Goal: Book appointment/travel/reservation

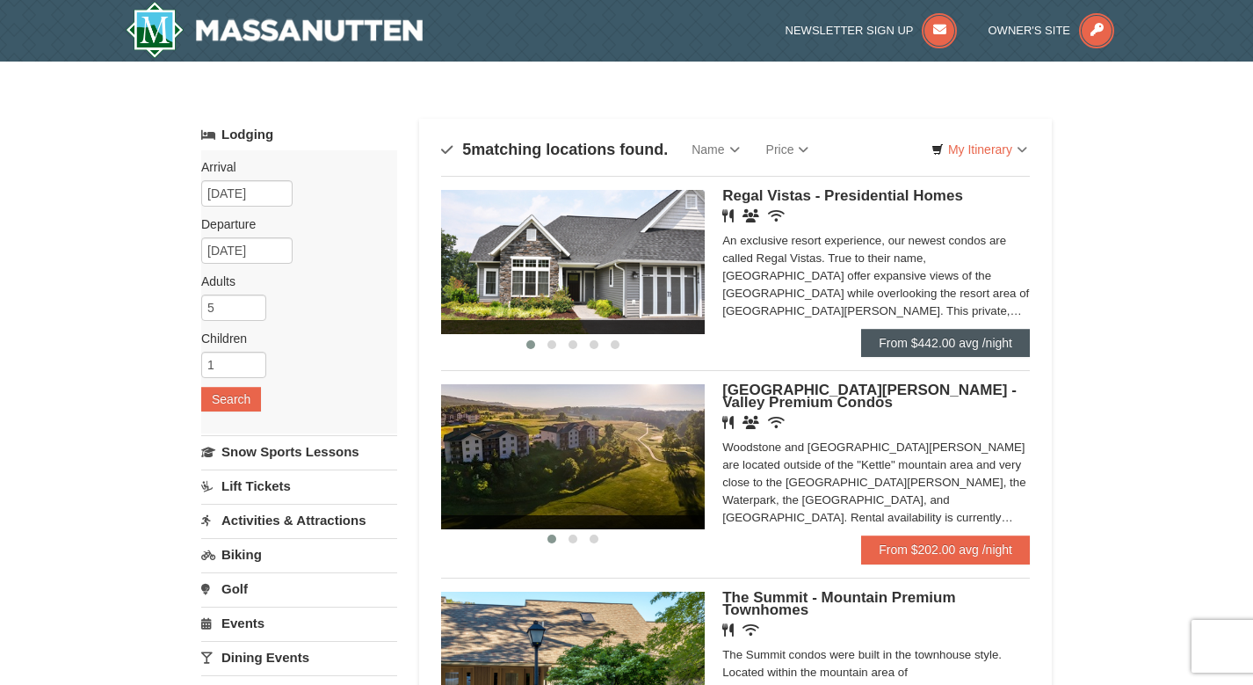
click at [906, 333] on link "From $442.00 avg /night" at bounding box center [945, 343] width 169 height 28
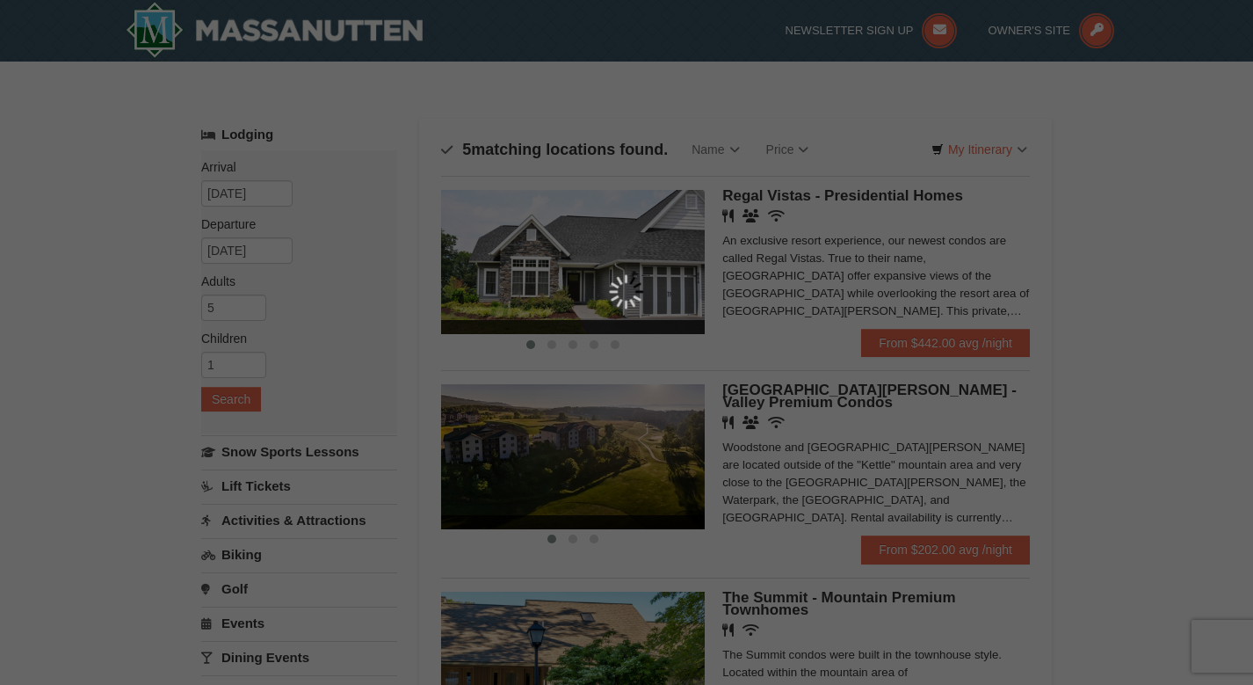
click at [1177, 225] on div at bounding box center [626, 342] width 1253 height 685
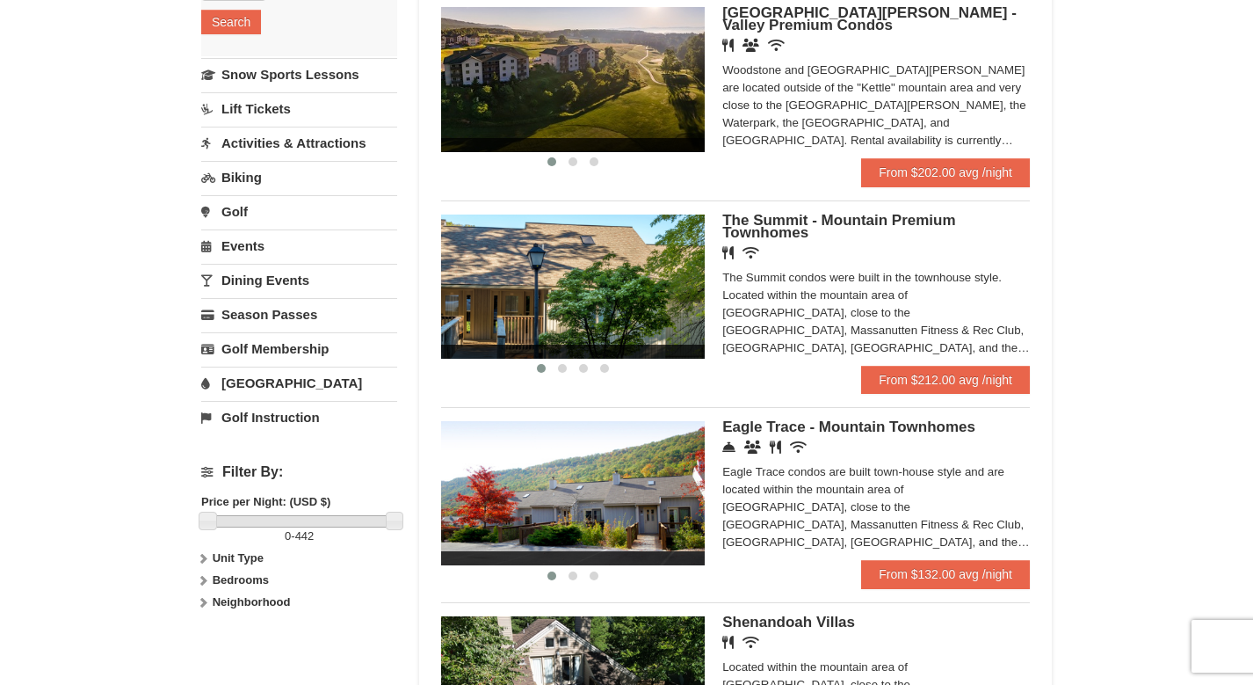
scroll to position [383, 0]
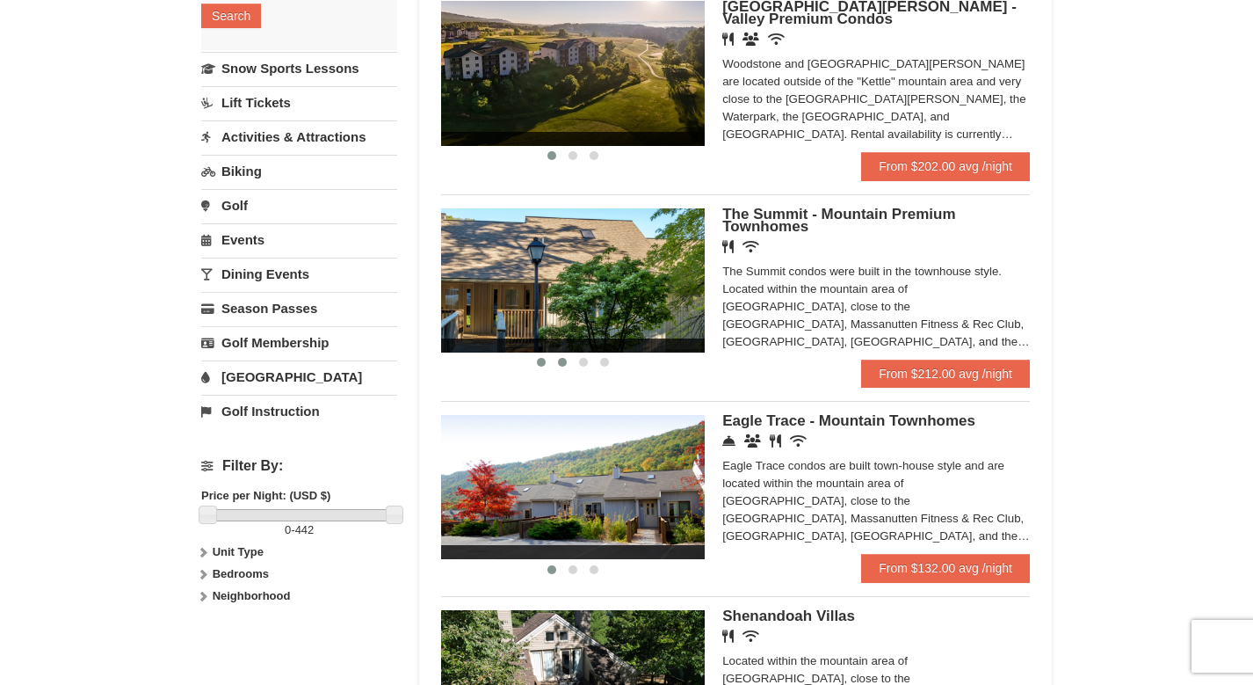
click at [569, 358] on button at bounding box center [562, 362] width 21 height 18
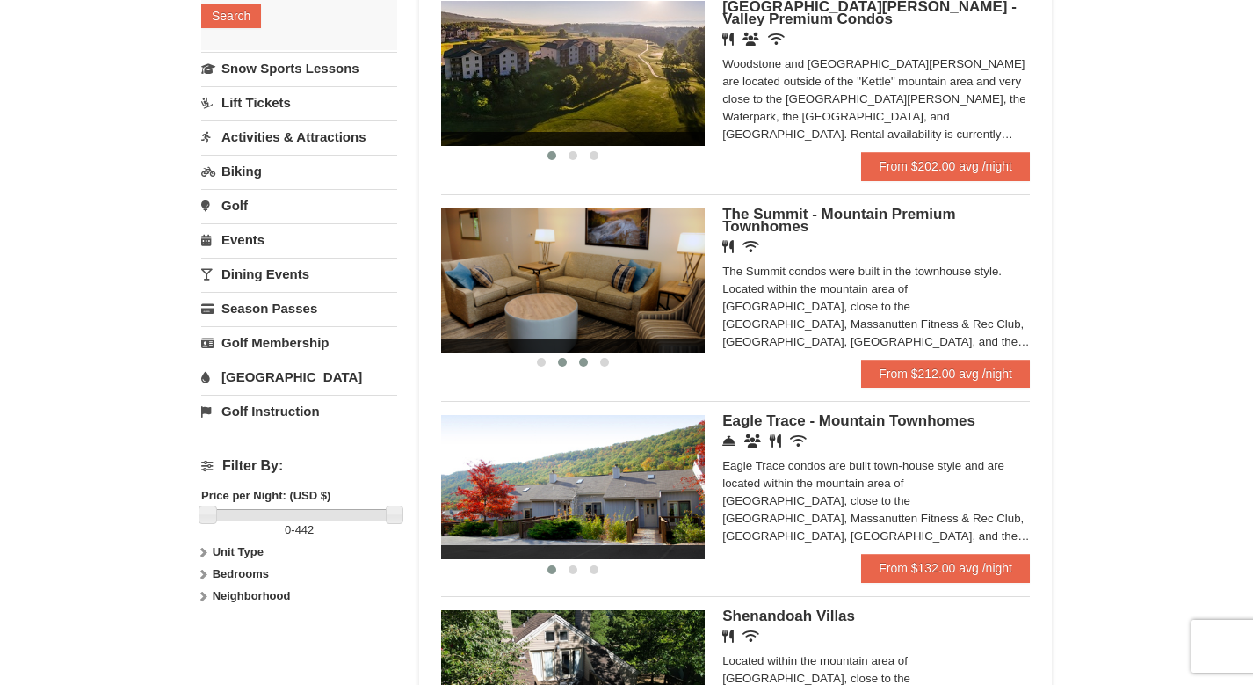
click at [589, 359] on button at bounding box center [583, 362] width 21 height 18
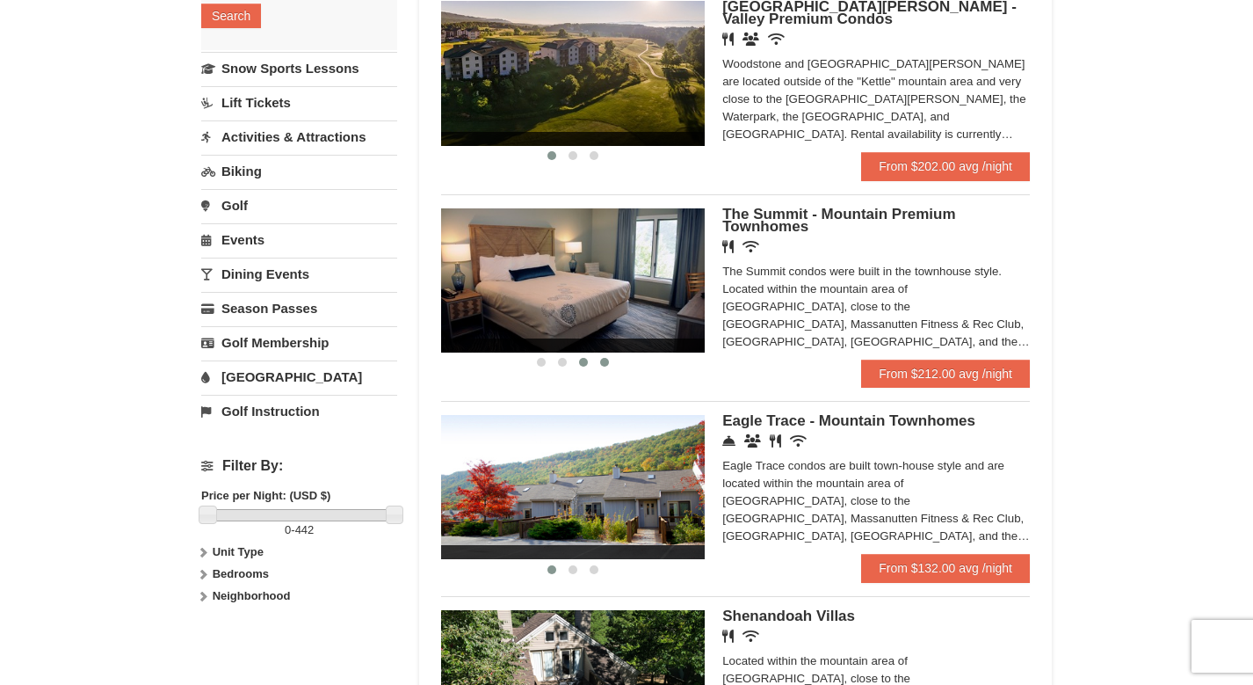
click at [605, 359] on span at bounding box center [604, 362] width 9 height 9
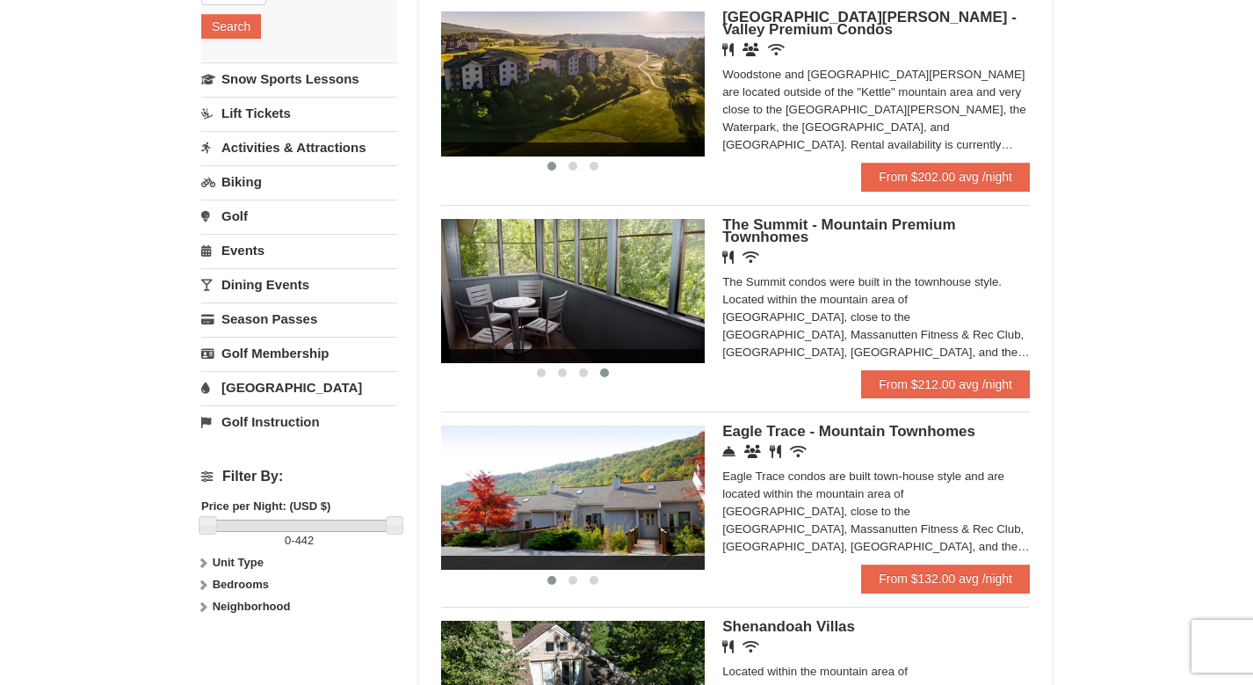
scroll to position [451, 0]
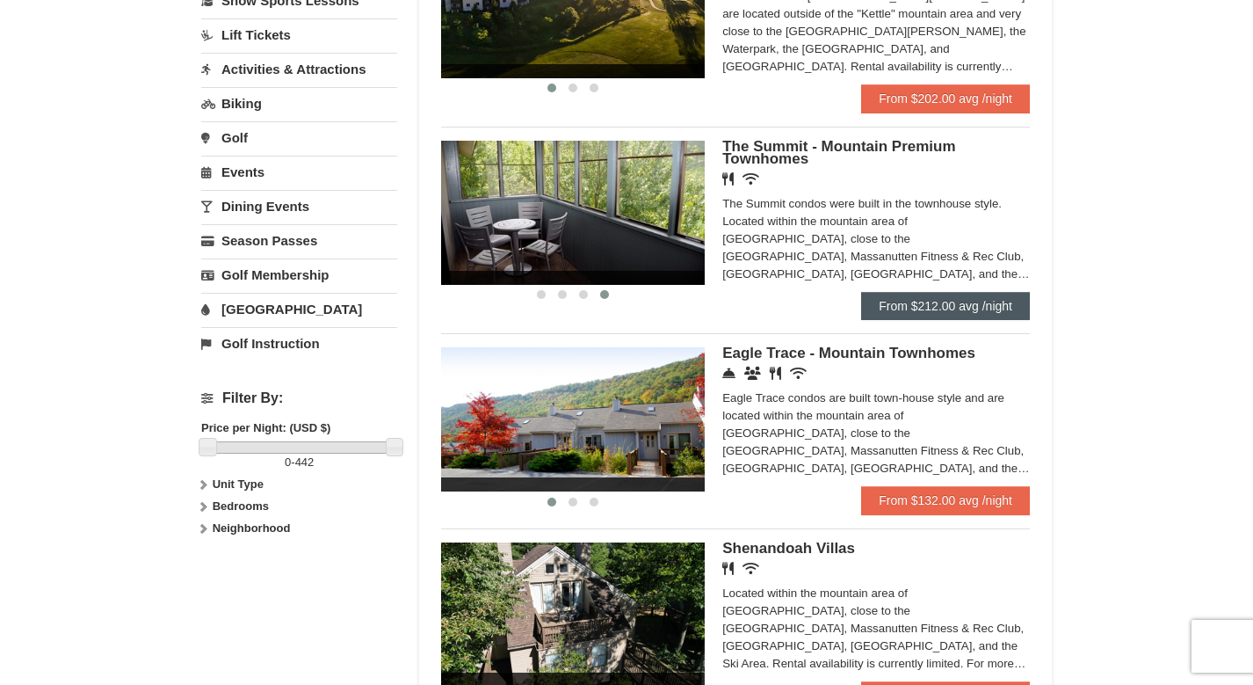
click at [945, 302] on link "From $212.00 avg /night" at bounding box center [945, 306] width 169 height 28
click at [873, 149] on span "The Summit - Mountain Premium Townhomes" at bounding box center [838, 152] width 233 height 29
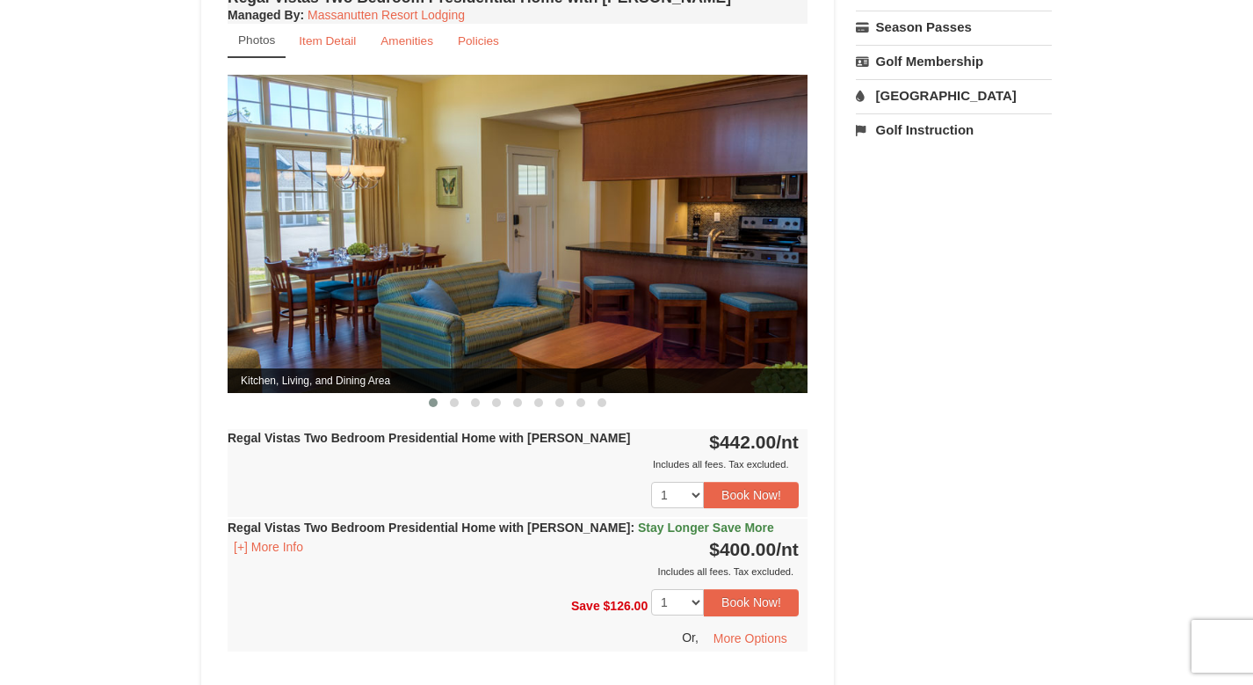
scroll to position [669, 0]
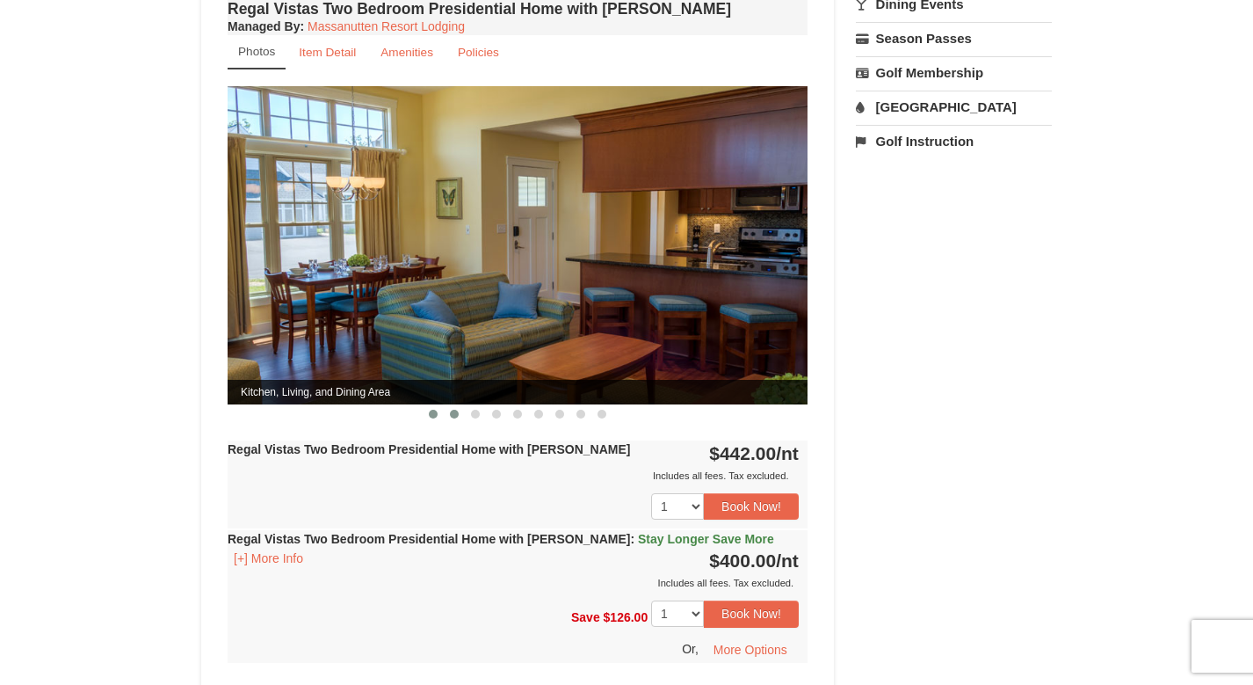
click at [451, 409] on span at bounding box center [454, 413] width 9 height 9
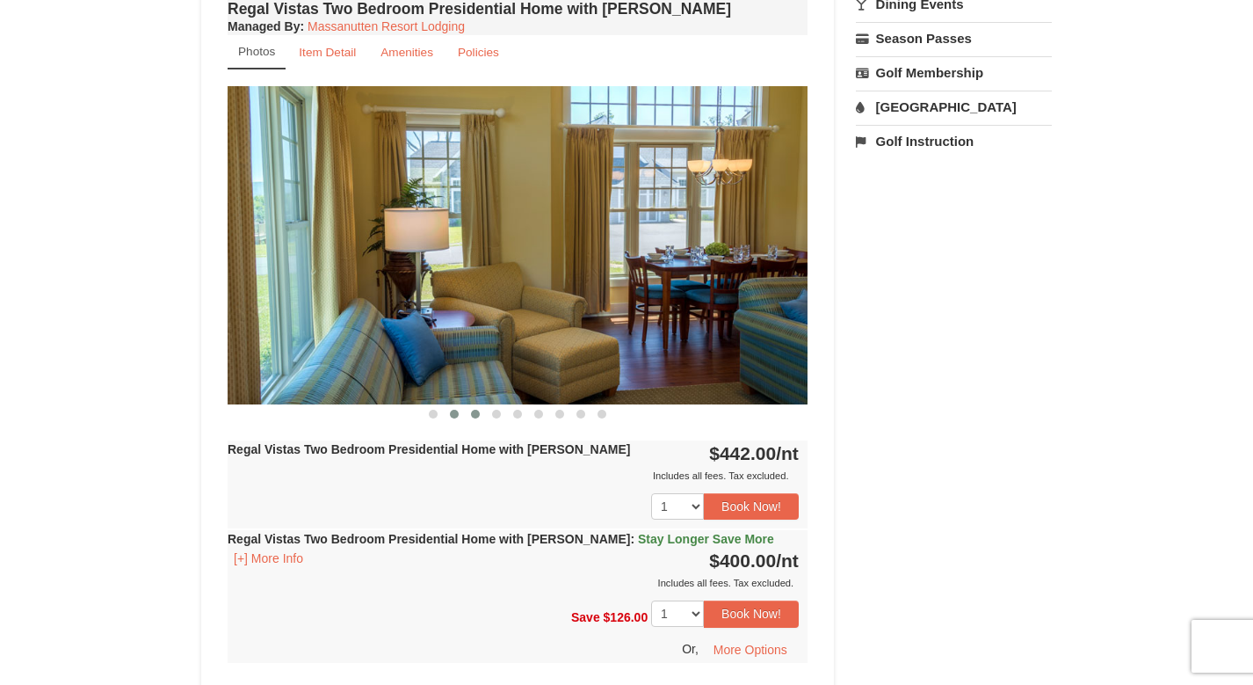
click at [476, 409] on span at bounding box center [475, 413] width 9 height 9
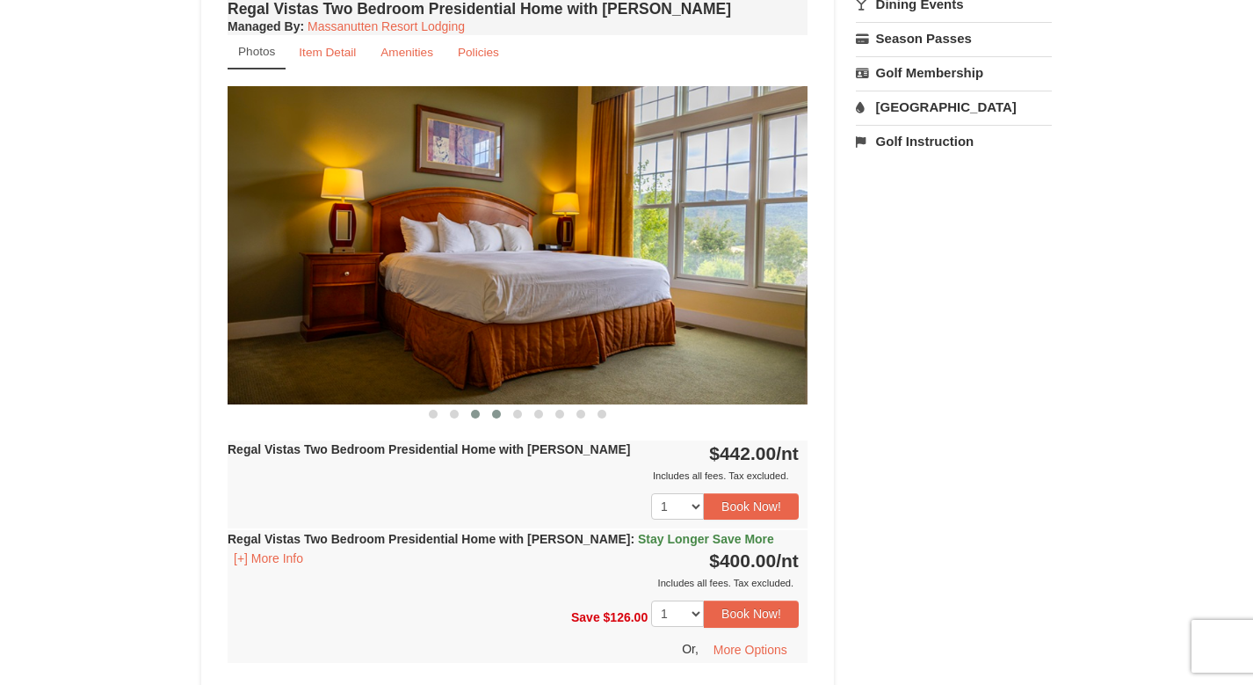
click at [490, 405] on button at bounding box center [496, 414] width 21 height 18
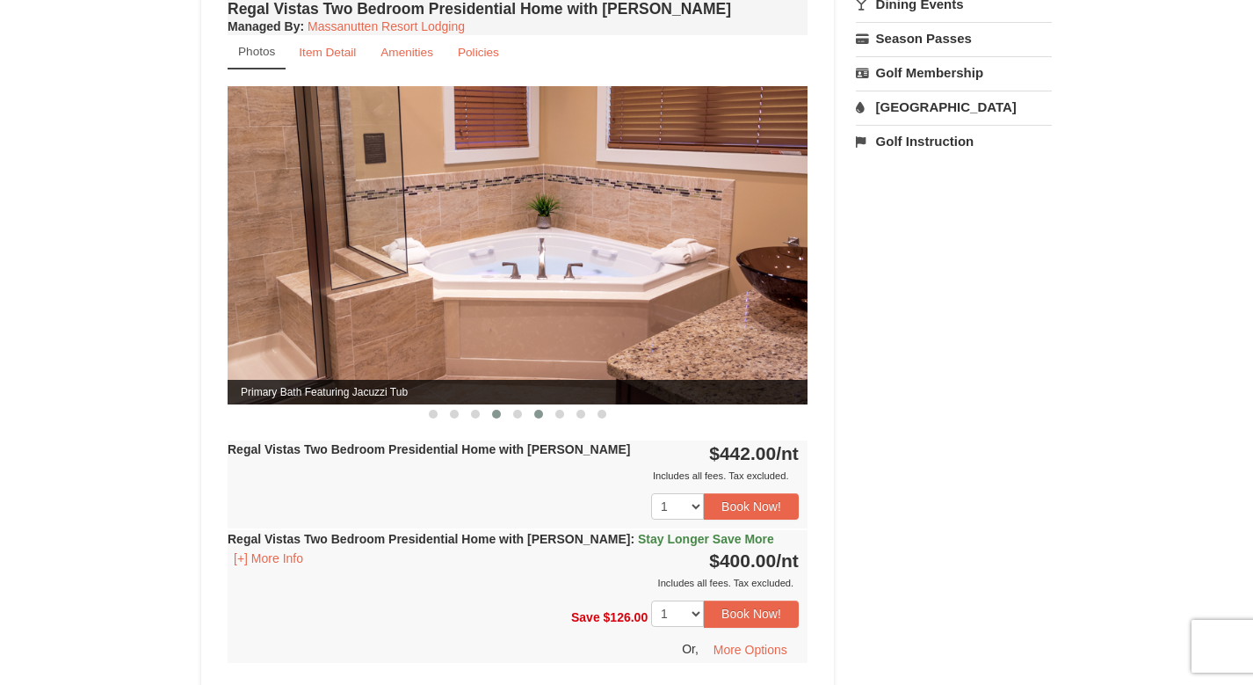
click at [531, 405] on button at bounding box center [538, 414] width 21 height 18
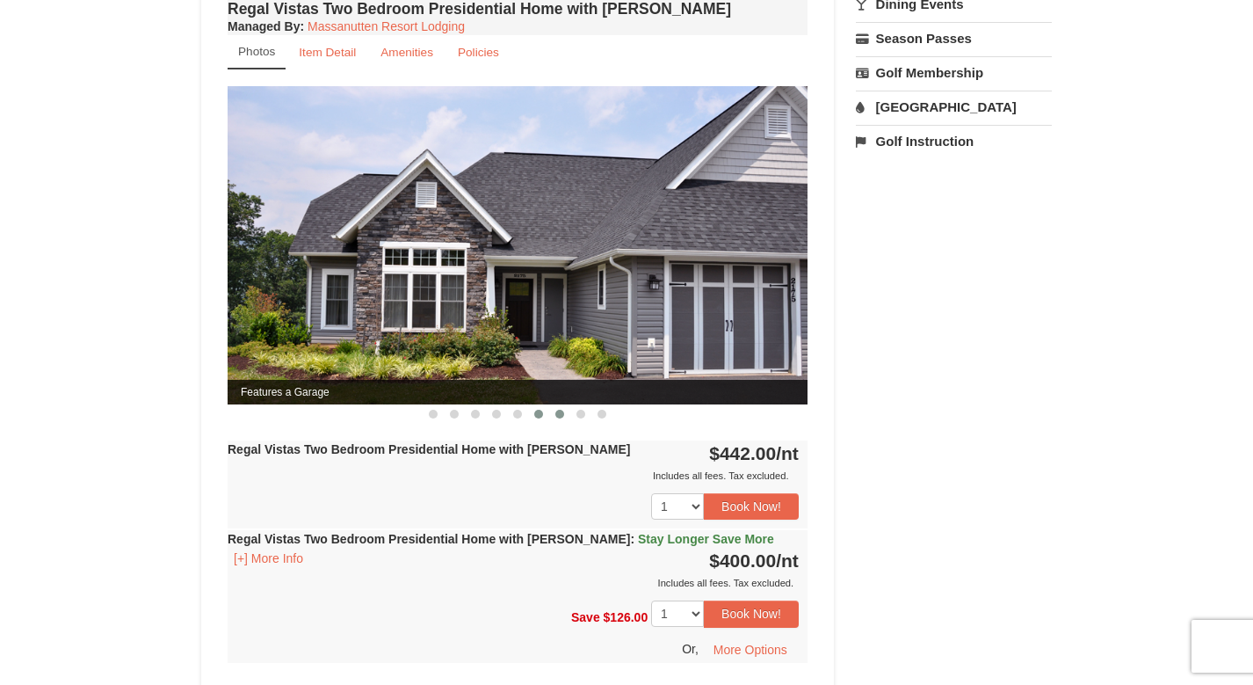
click at [557, 409] on span at bounding box center [559, 413] width 9 height 9
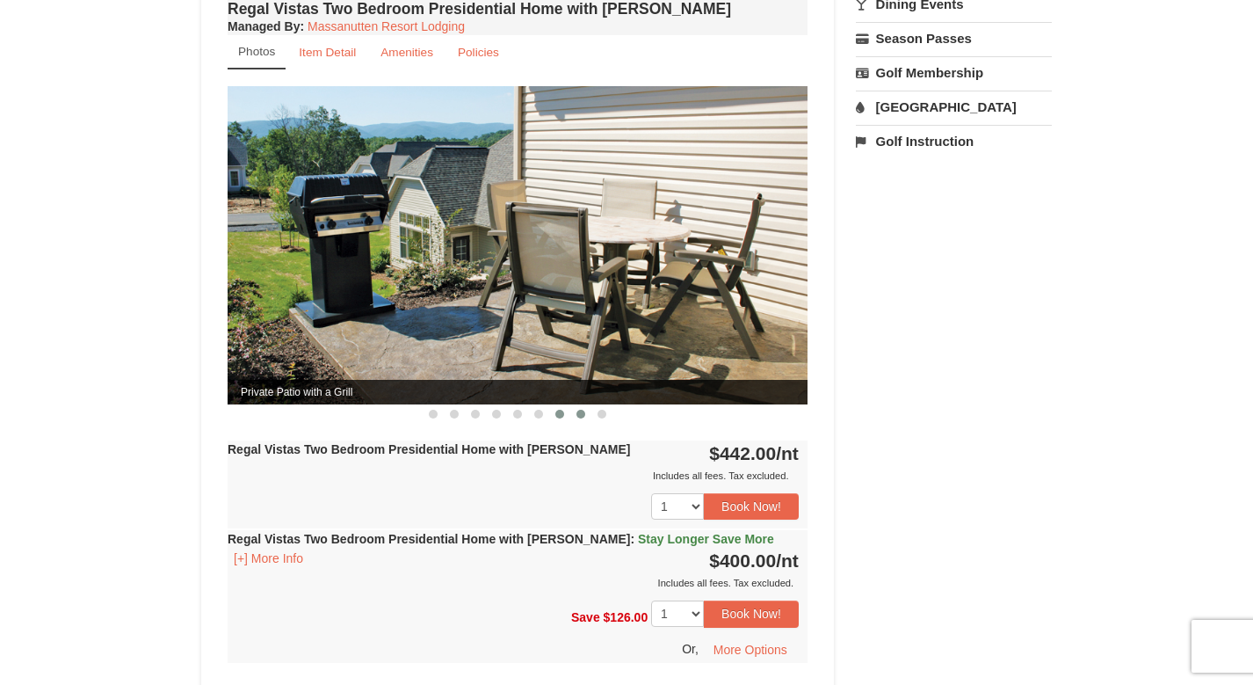
click at [577, 409] on span at bounding box center [580, 413] width 9 height 9
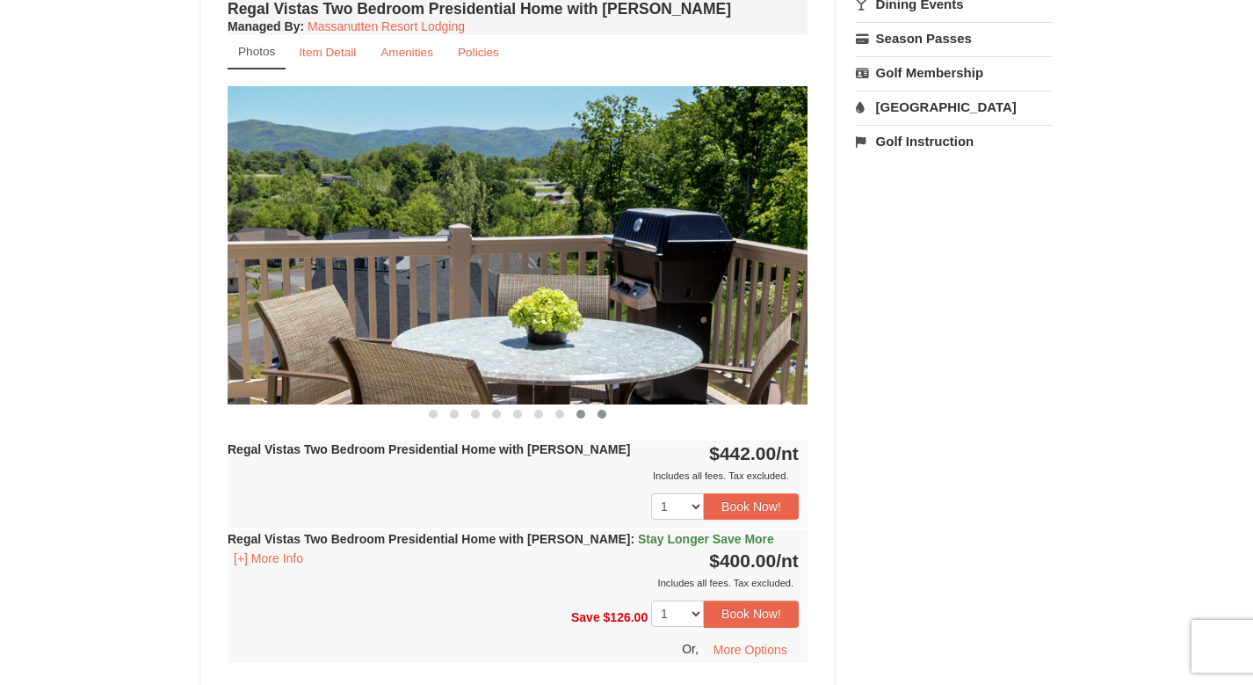
click at [601, 409] on span at bounding box center [602, 413] width 9 height 9
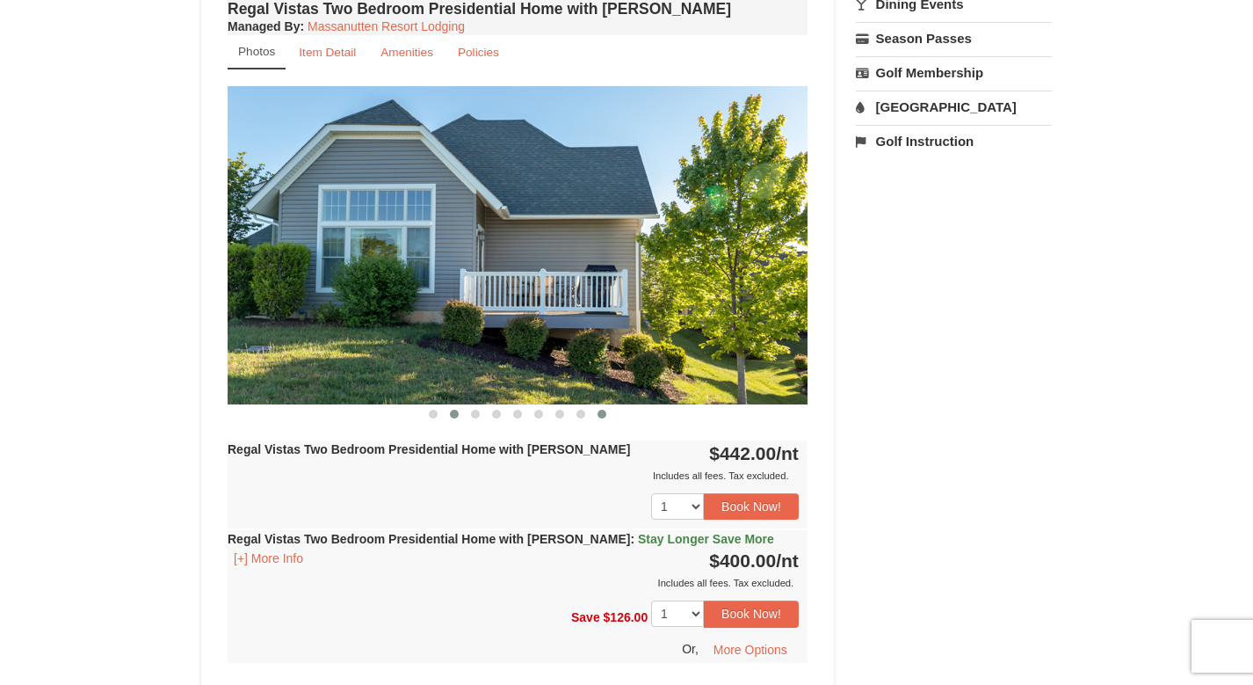
click at [457, 409] on span at bounding box center [454, 413] width 9 height 9
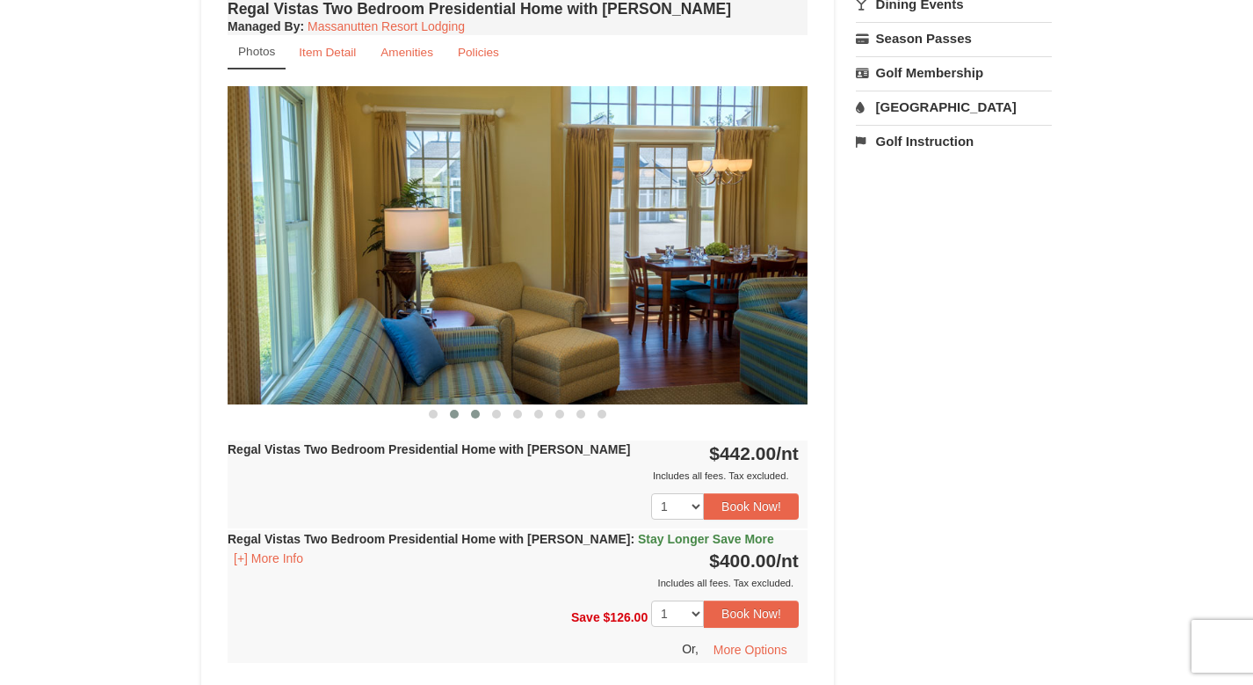
click at [471, 405] on button at bounding box center [475, 414] width 21 height 18
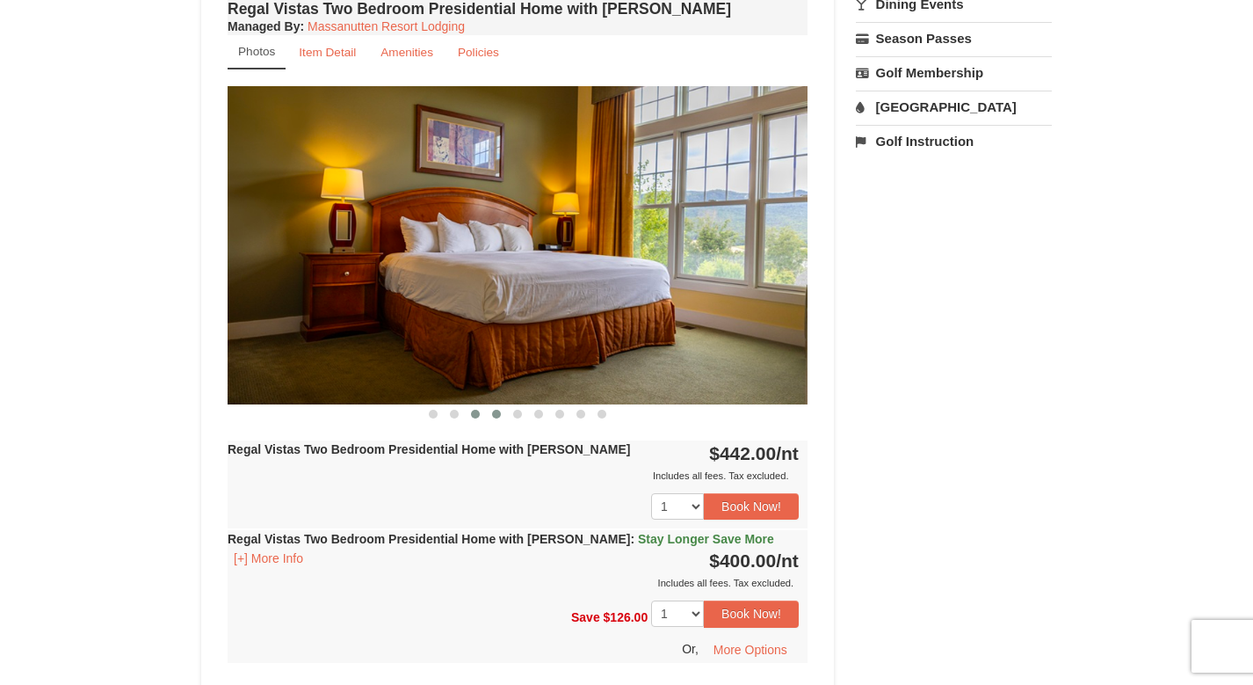
click at [488, 405] on button at bounding box center [496, 414] width 21 height 18
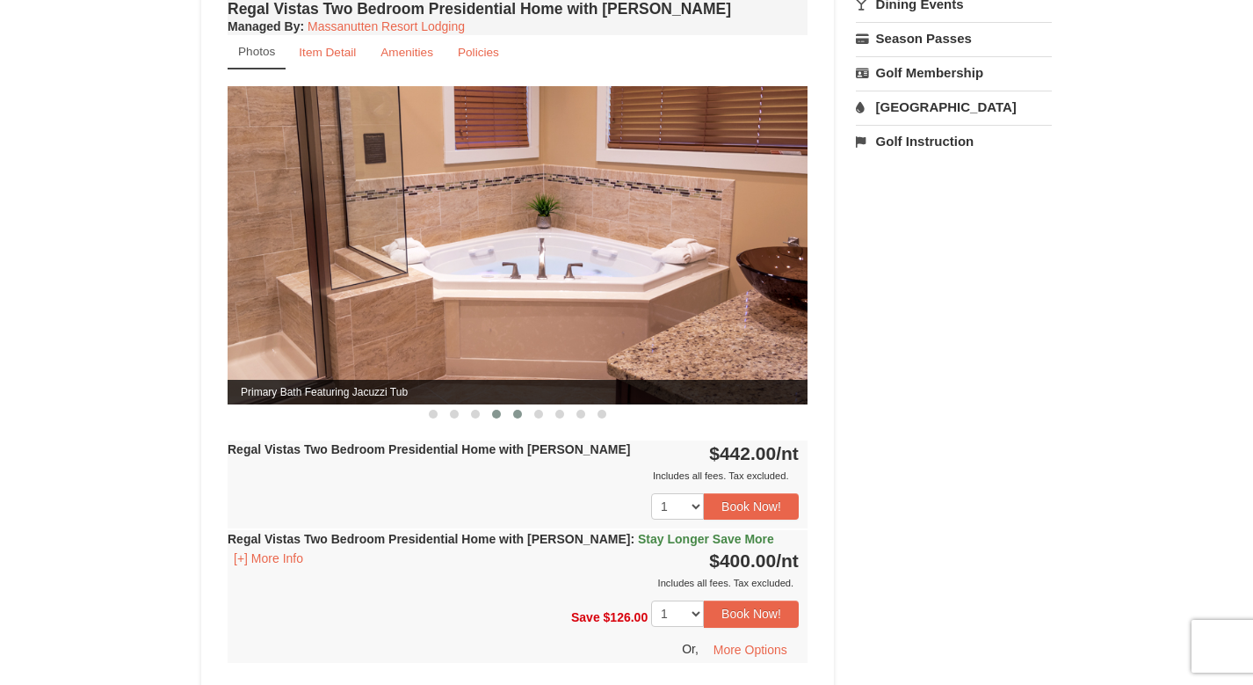
click at [508, 405] on button at bounding box center [517, 414] width 21 height 18
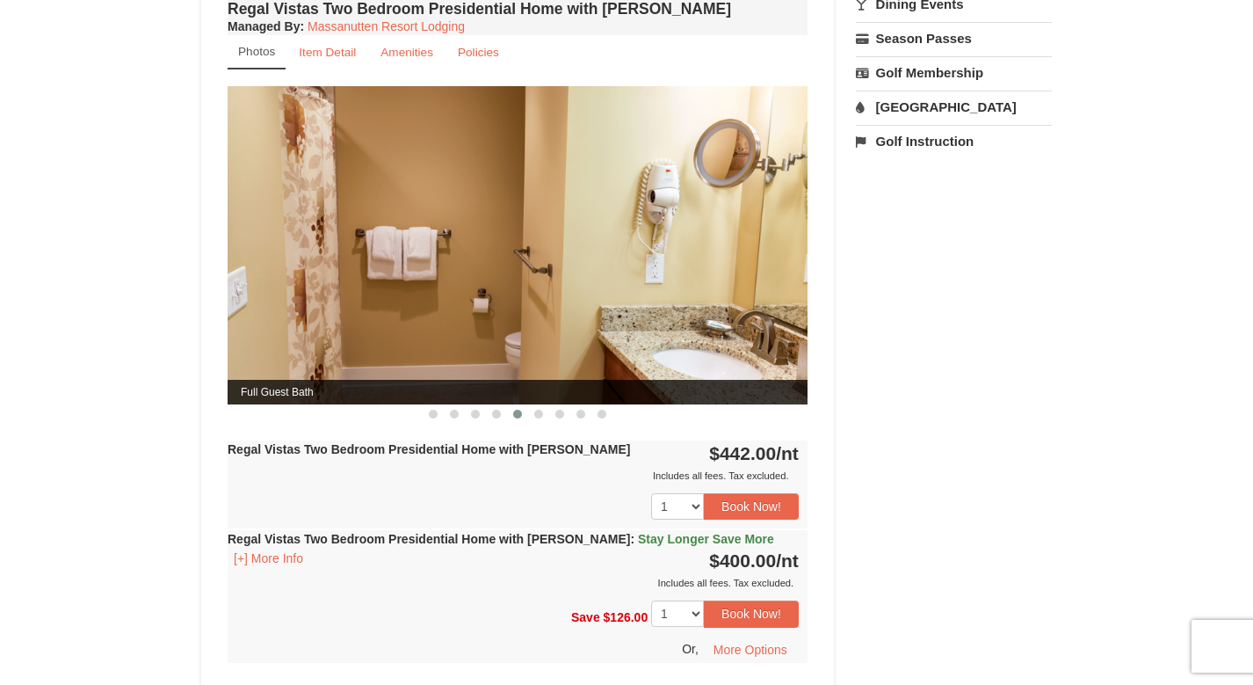
drag, startPoint x: 1252, startPoint y: 277, endPoint x: 1255, endPoint y: 61, distance: 216.2
click at [1252, 61] on html "Browser Not Supported We notice you are using a browser which will not provide …" at bounding box center [626, 430] width 1253 height 2198
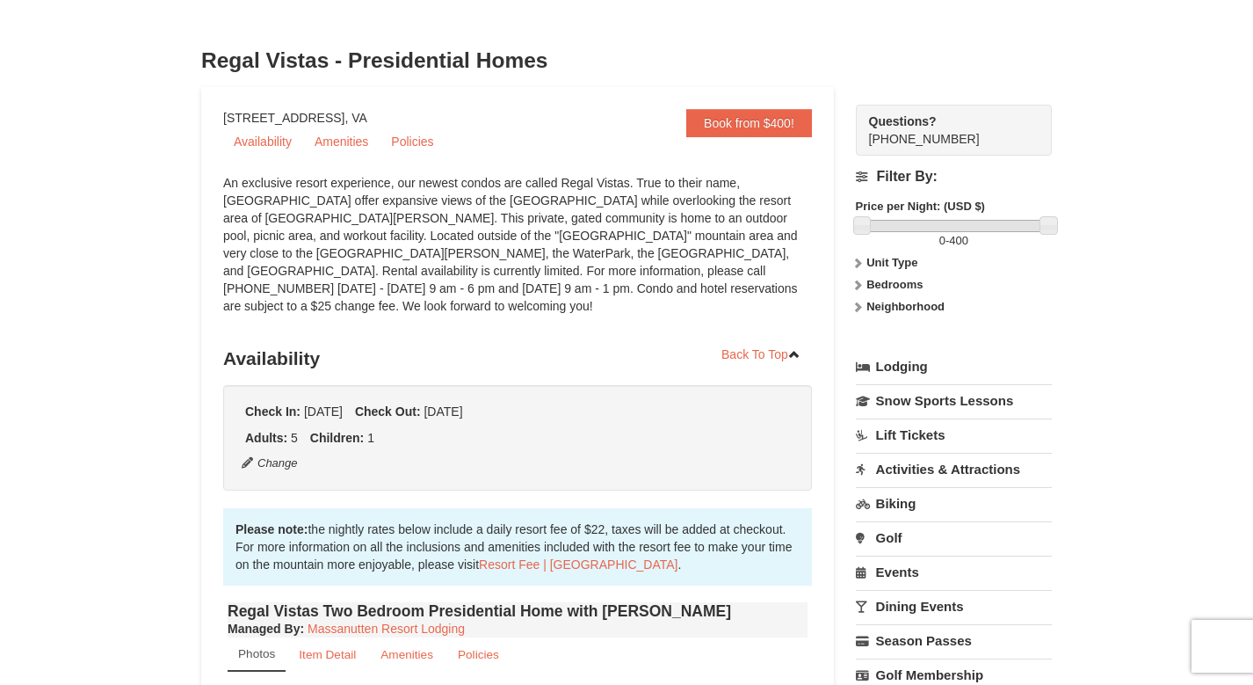
drag, startPoint x: 1252, startPoint y: 73, endPoint x: 1252, endPoint y: 167, distance: 94.0
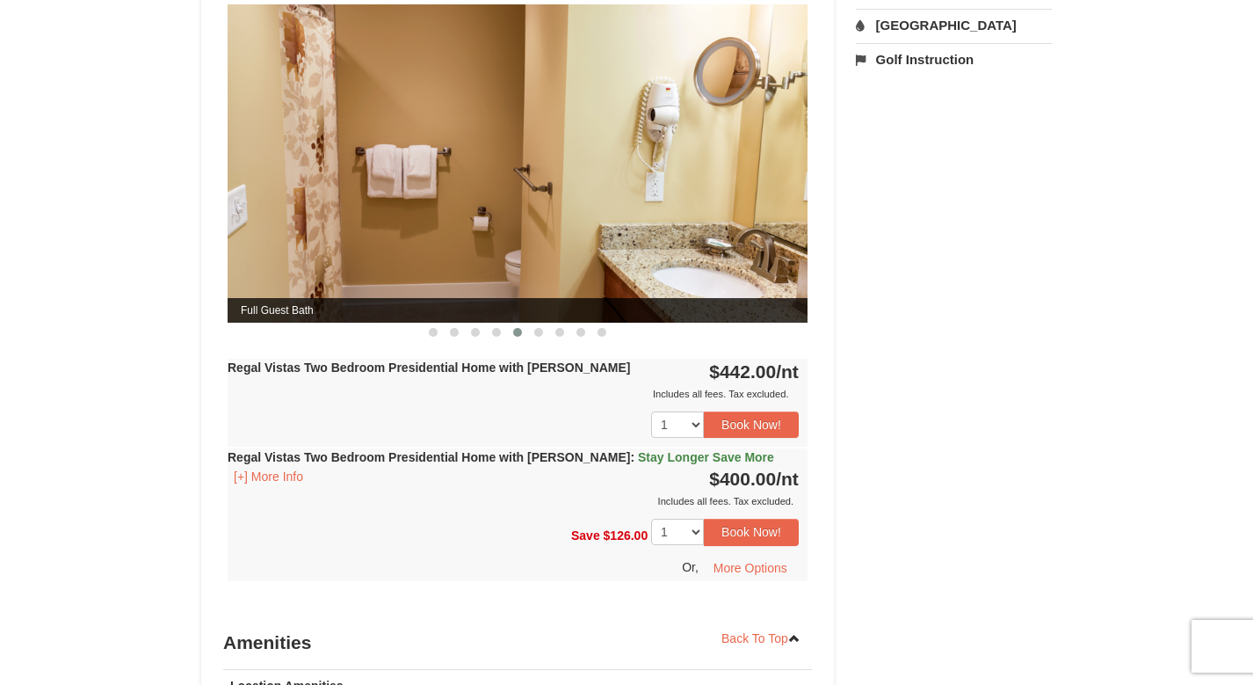
scroll to position [742, 0]
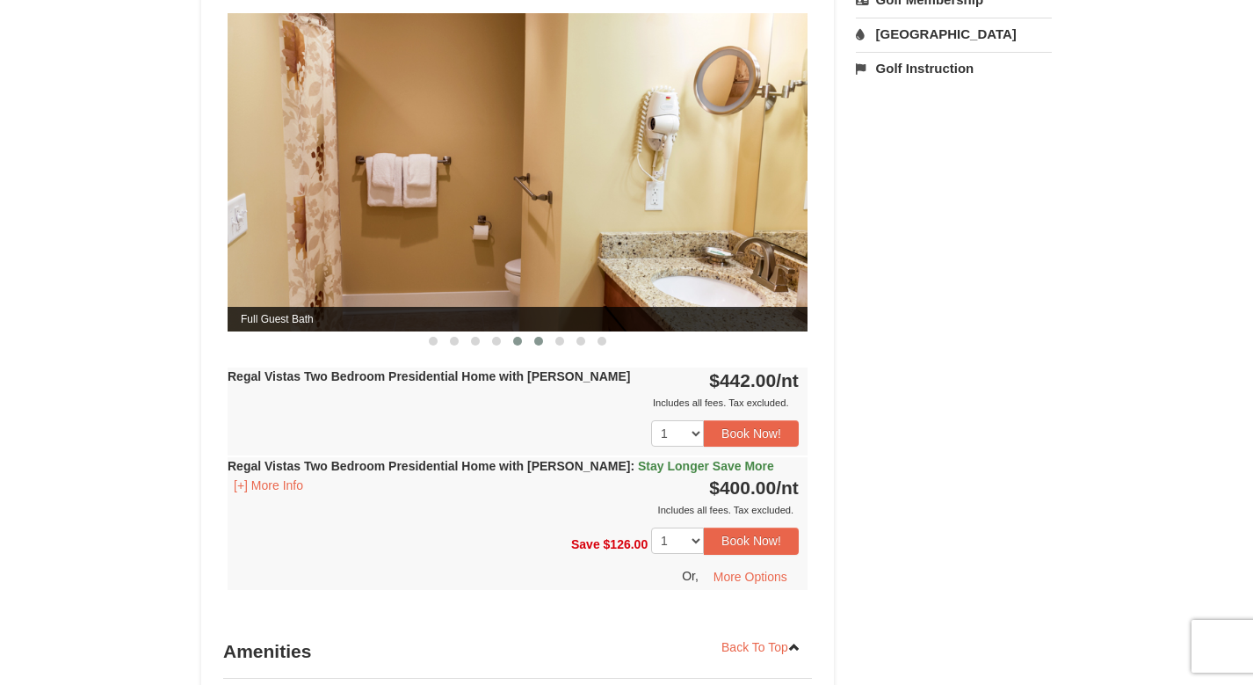
click at [538, 337] on span at bounding box center [538, 341] width 9 height 9
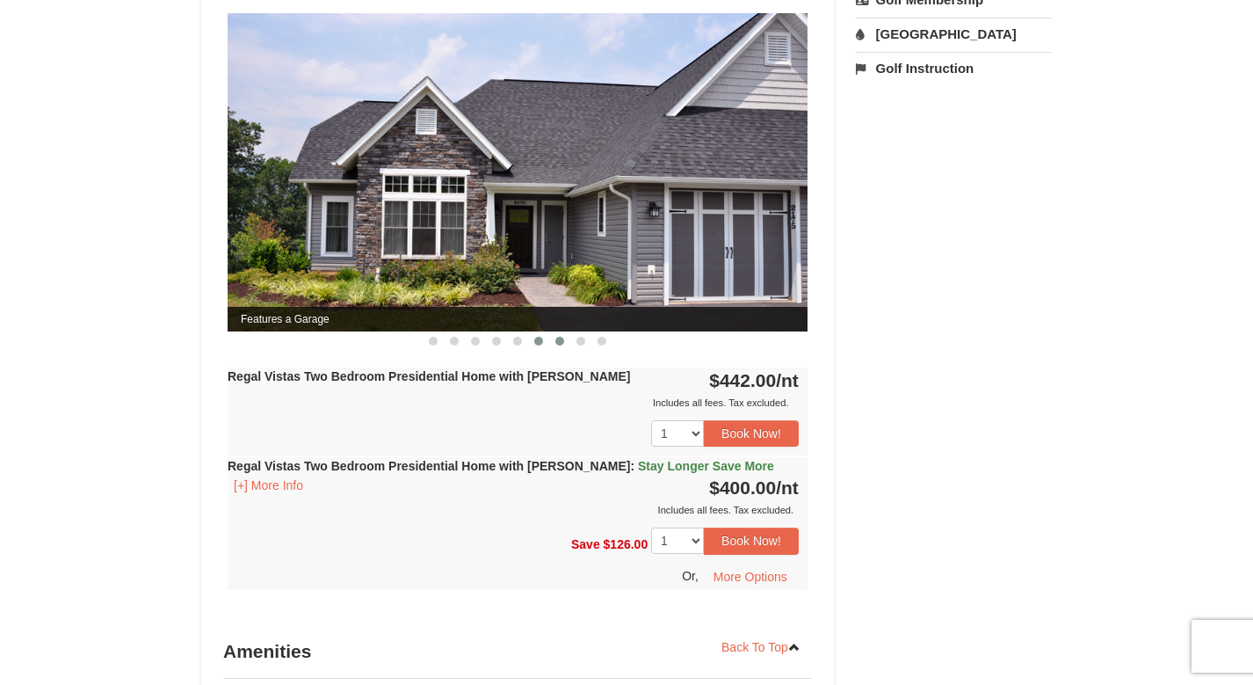
click at [564, 332] on button at bounding box center [559, 341] width 21 height 18
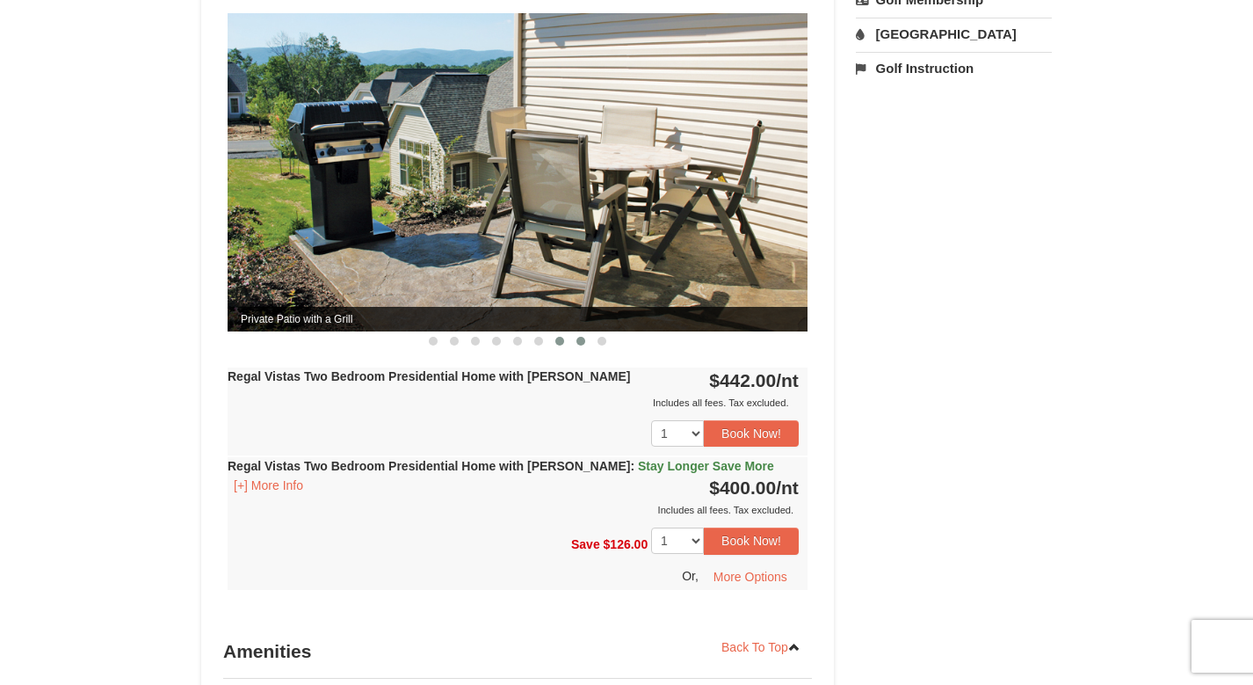
click at [577, 337] on span at bounding box center [580, 341] width 9 height 9
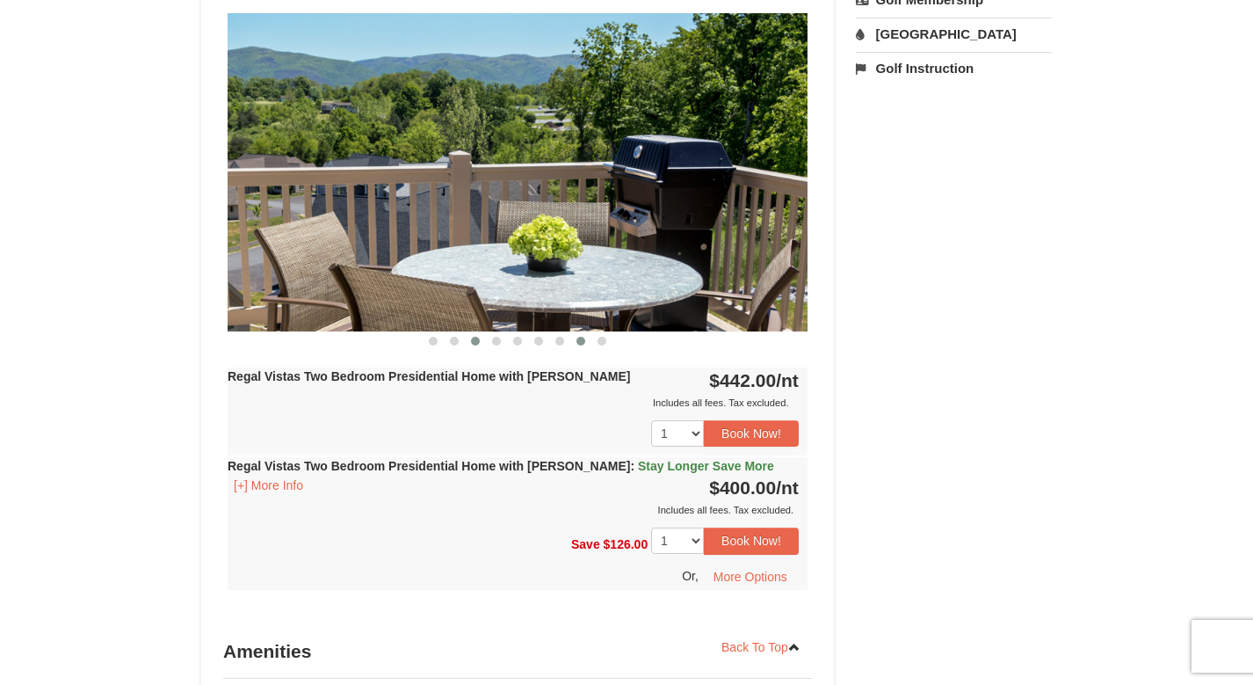
click at [469, 332] on button at bounding box center [475, 341] width 21 height 18
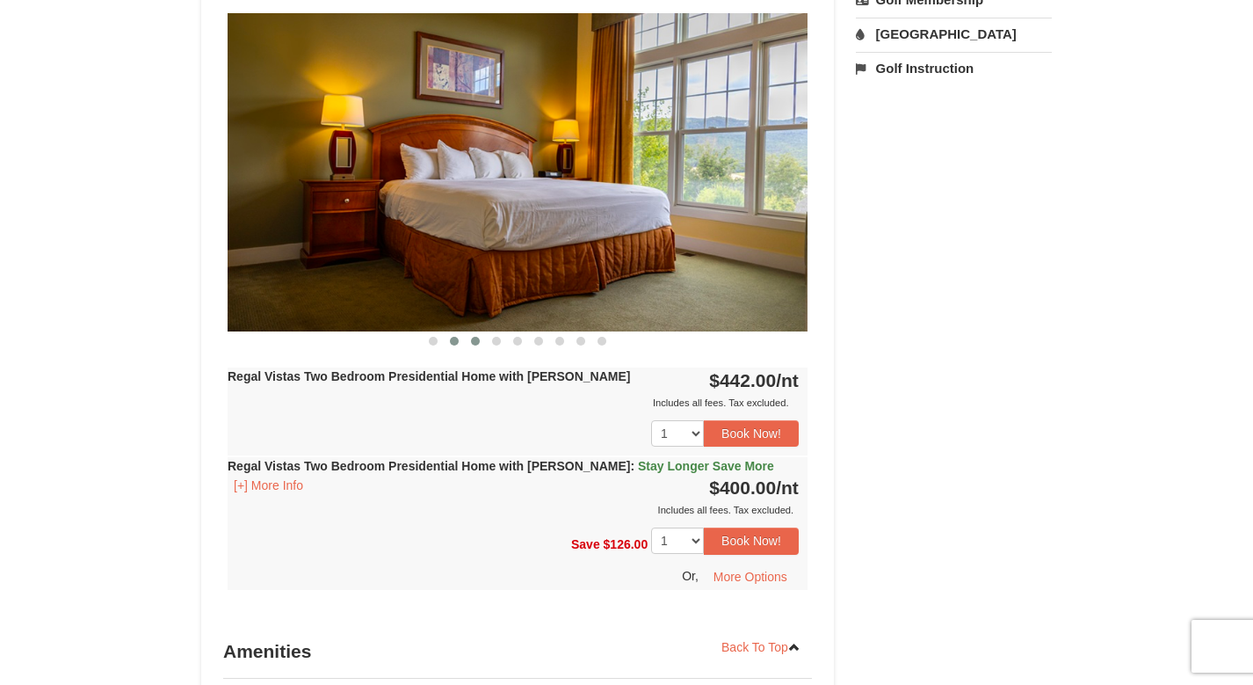
click at [444, 332] on button at bounding box center [454, 341] width 21 height 18
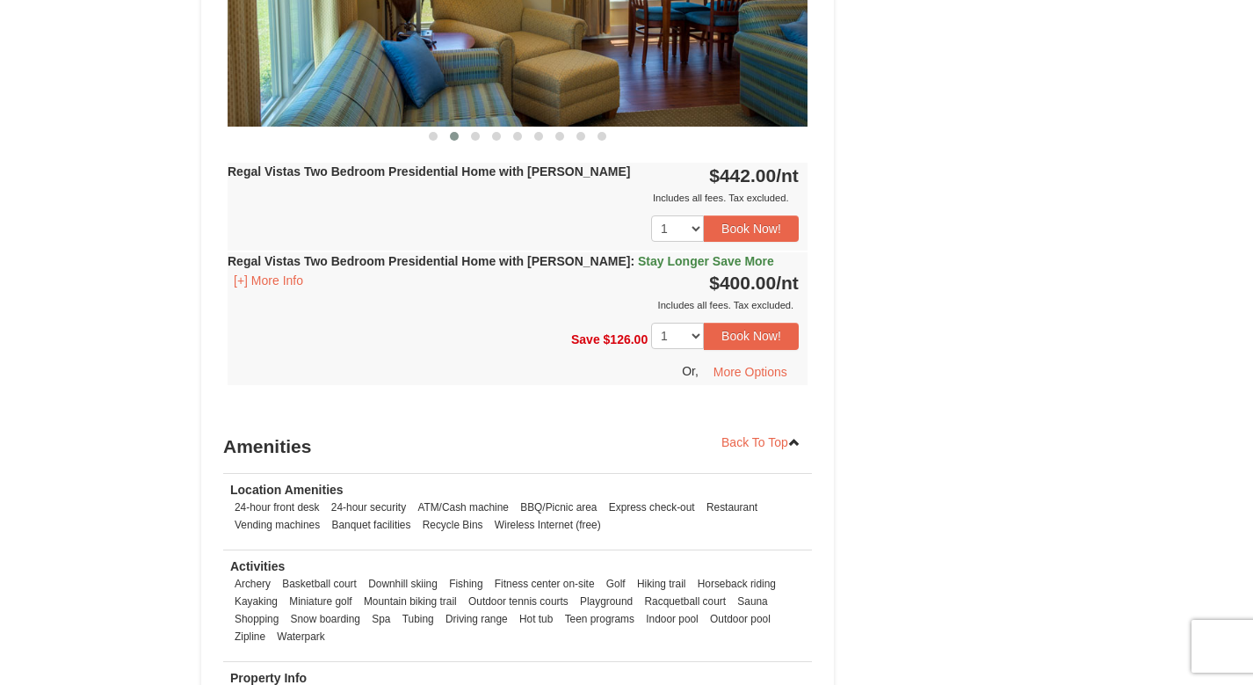
scroll to position [952, 0]
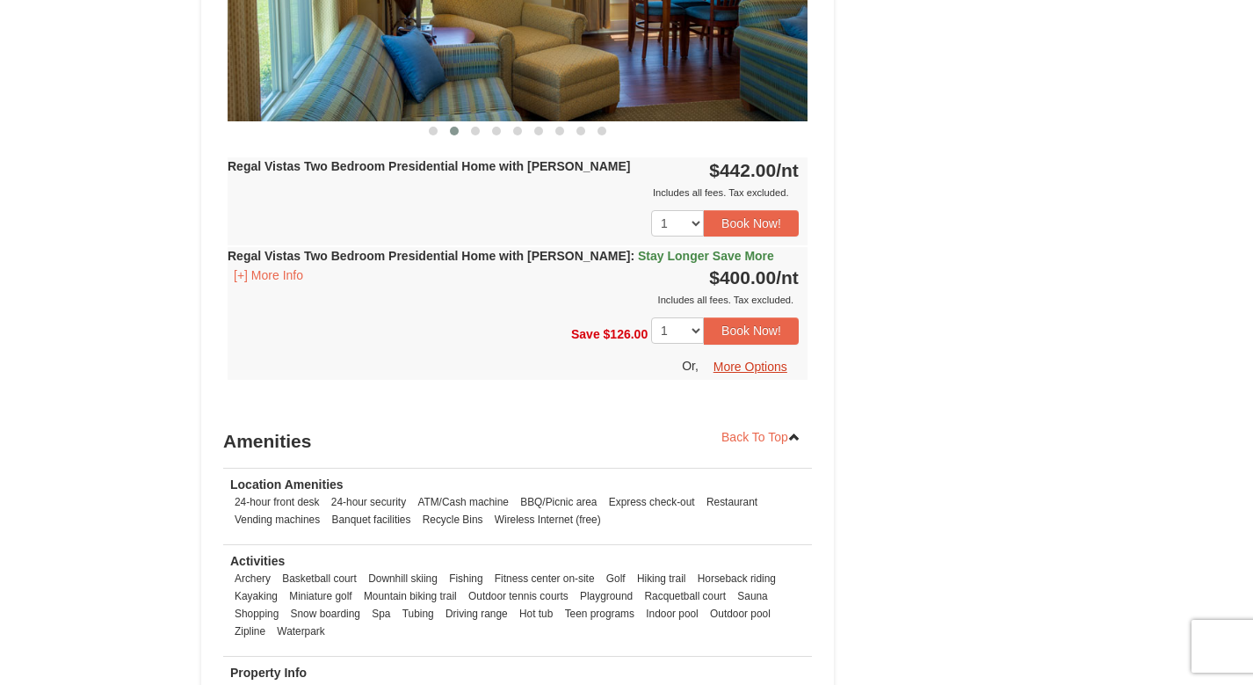
click at [730, 353] on button "More Options" at bounding box center [750, 366] width 97 height 26
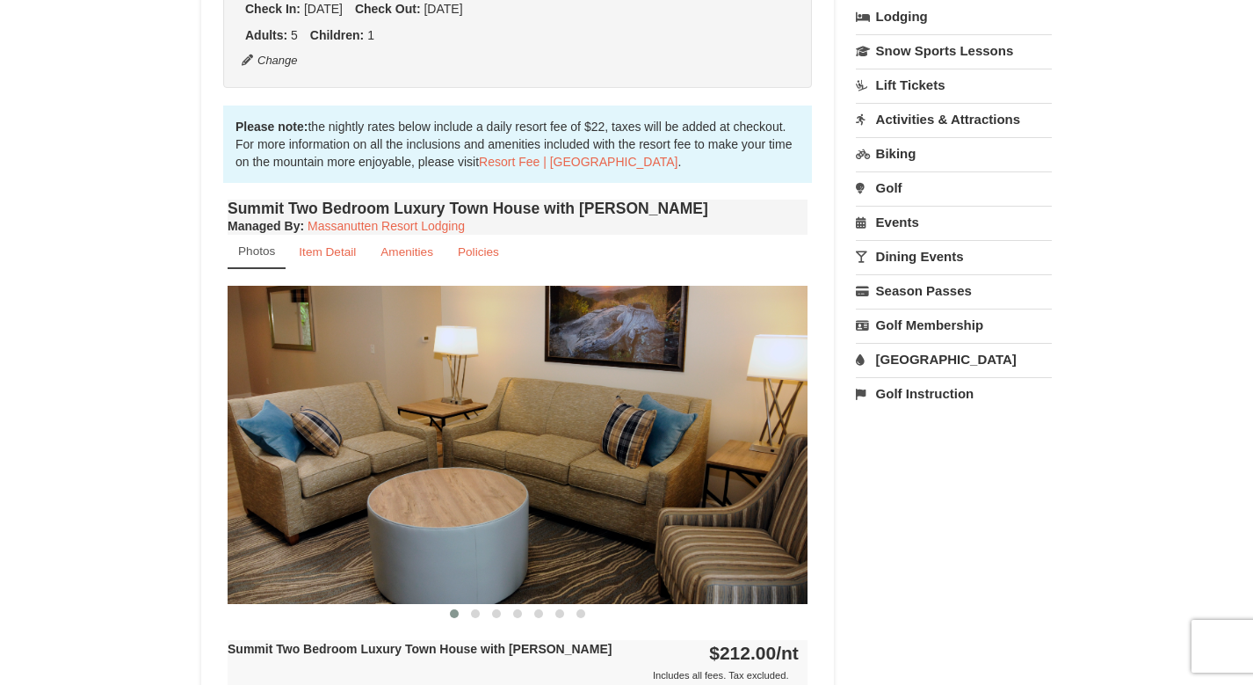
scroll to position [482, 0]
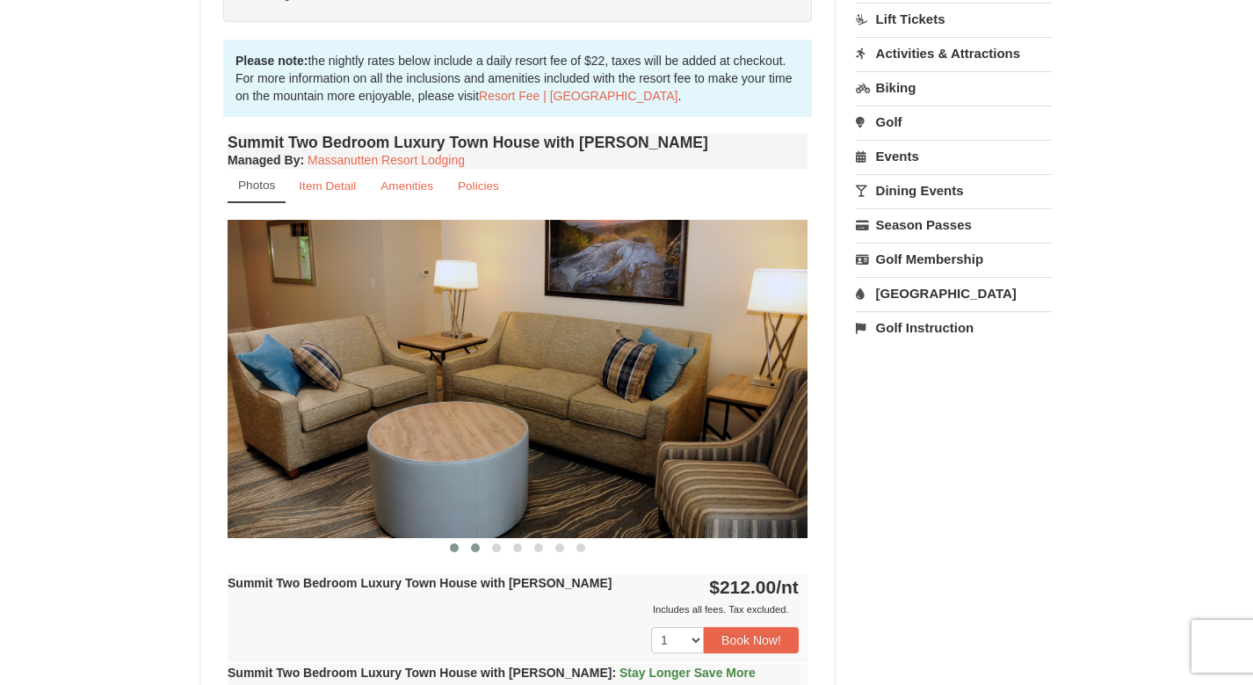
click at [473, 550] on span at bounding box center [475, 547] width 9 height 9
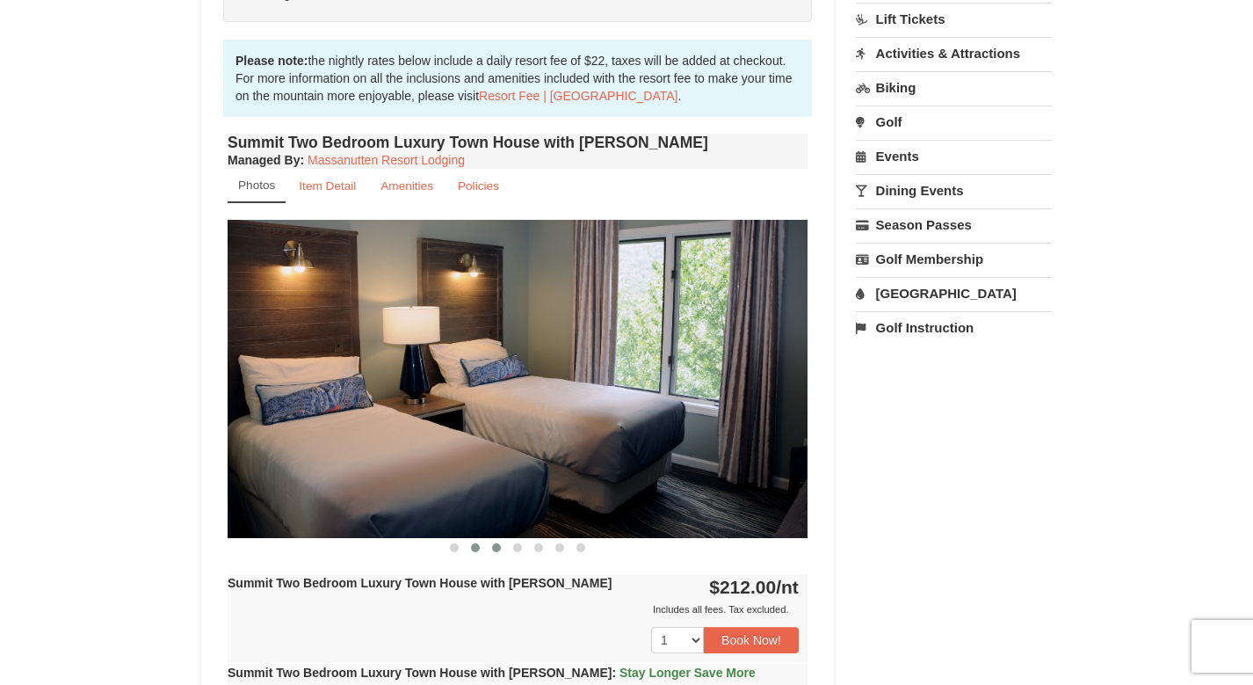
click at [498, 547] on span at bounding box center [496, 547] width 9 height 9
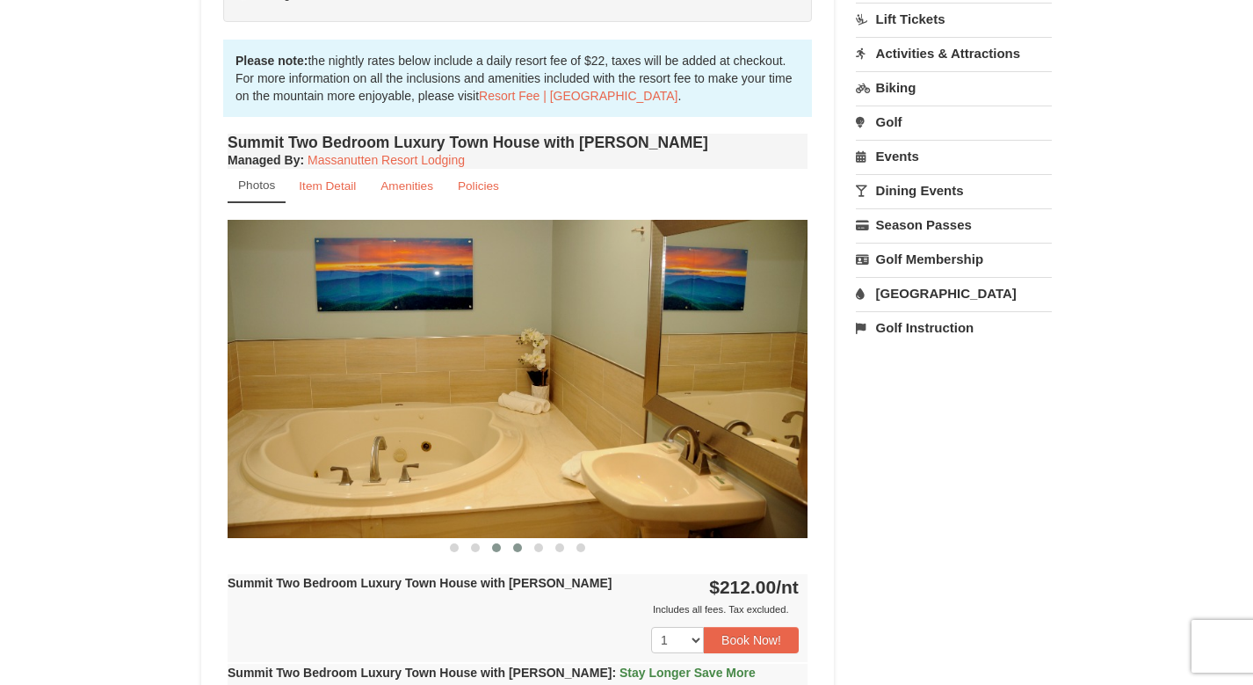
click at [519, 546] on span at bounding box center [517, 547] width 9 height 9
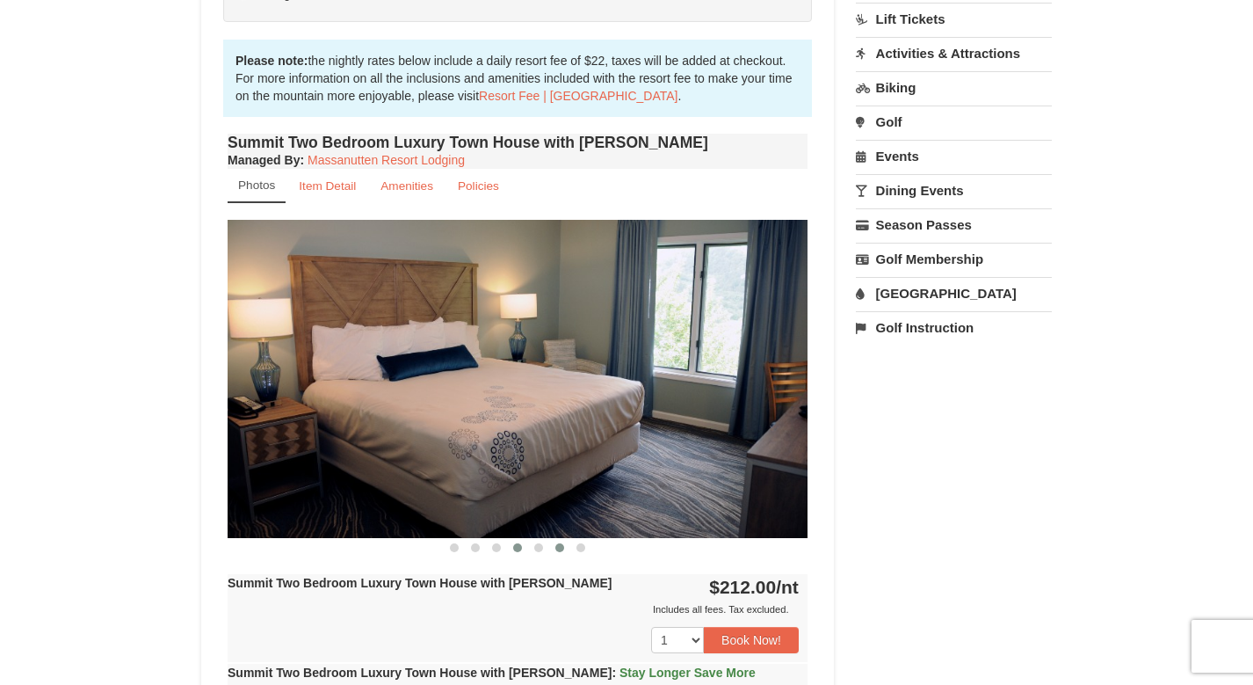
click at [556, 548] on span at bounding box center [559, 547] width 9 height 9
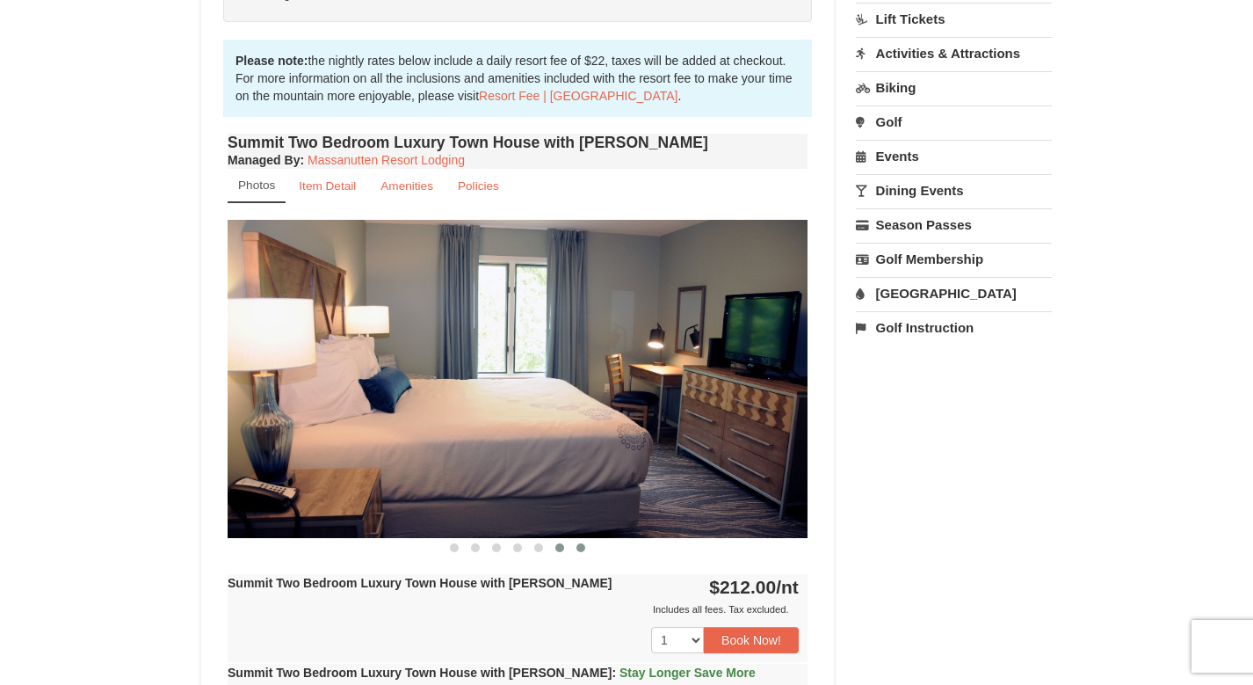
click at [589, 545] on button at bounding box center [580, 548] width 21 height 18
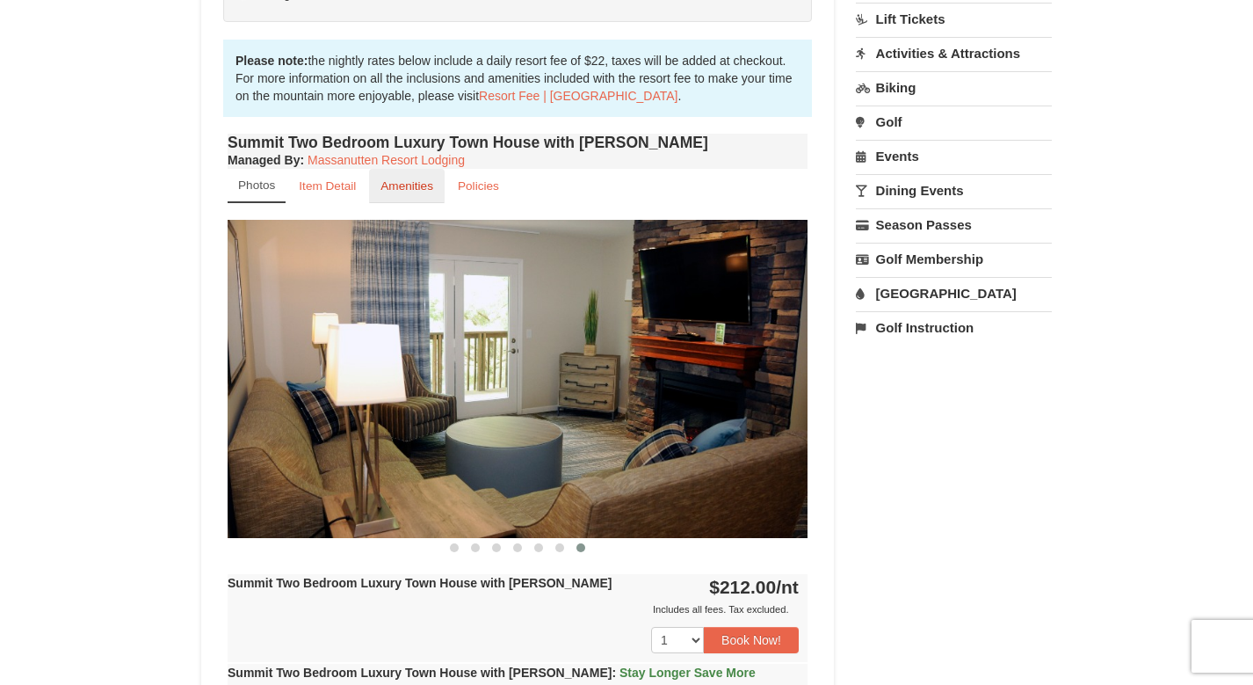
click at [419, 186] on small "Amenities" at bounding box center [406, 185] width 53 height 13
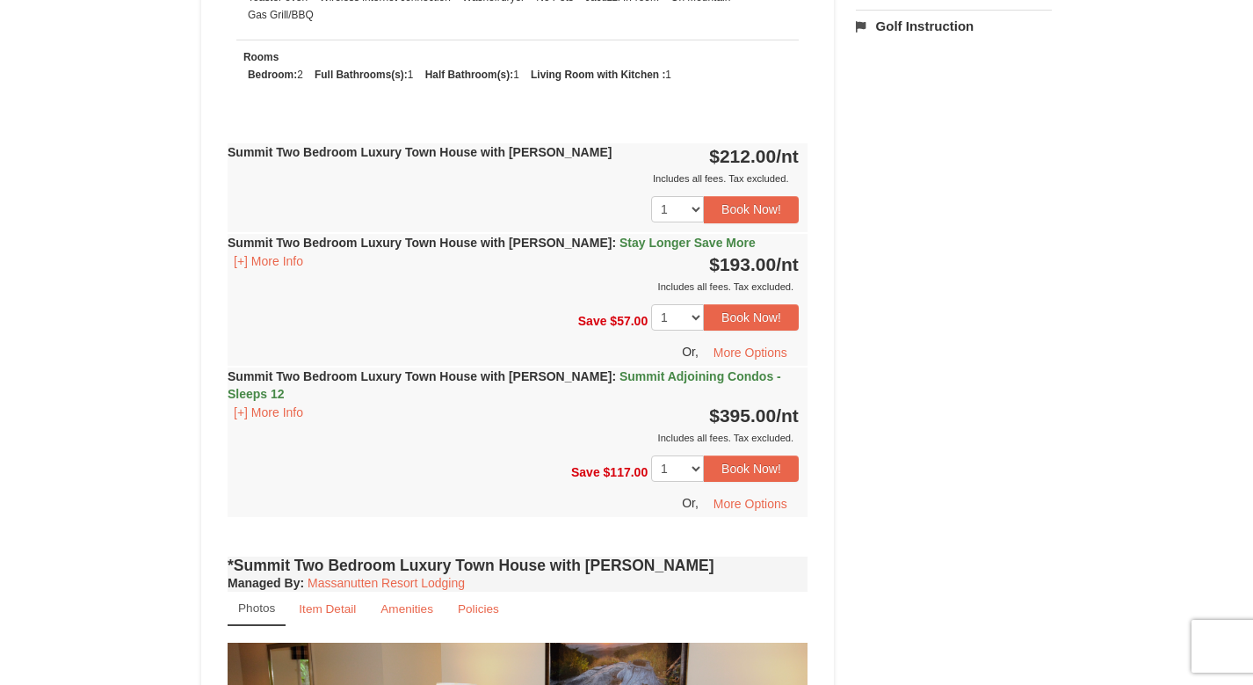
scroll to position [792, 0]
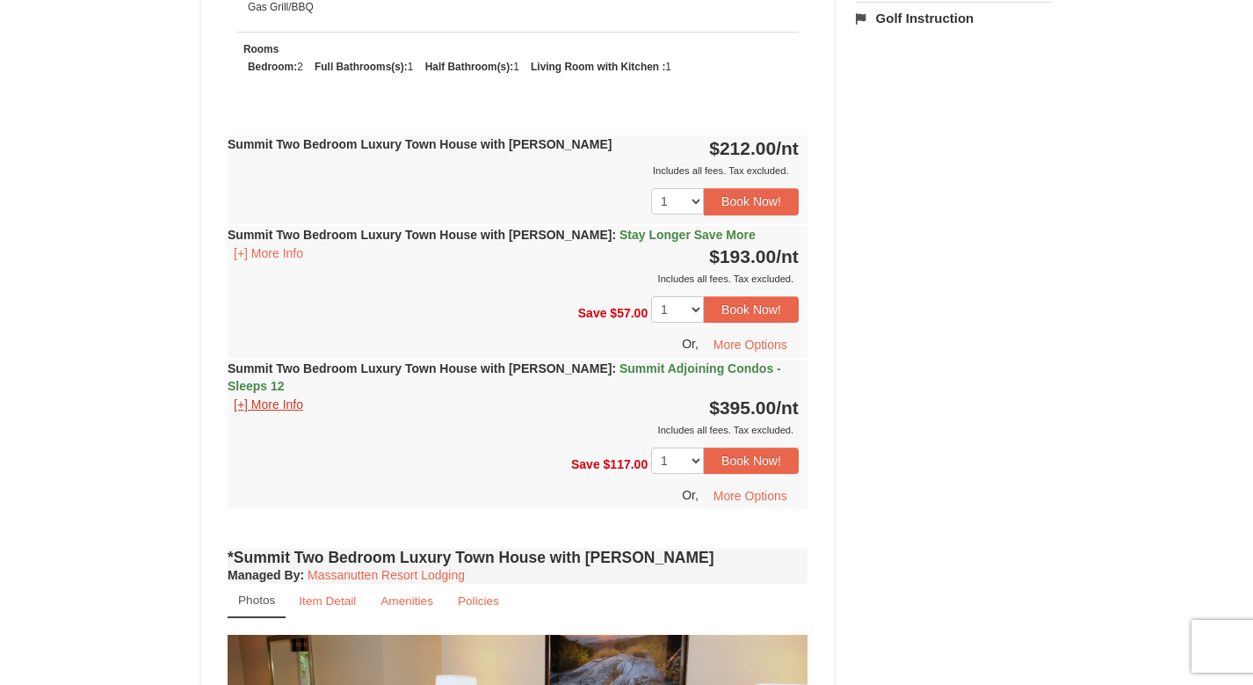
click at [243, 395] on button "[+] More Info" at bounding box center [269, 404] width 82 height 19
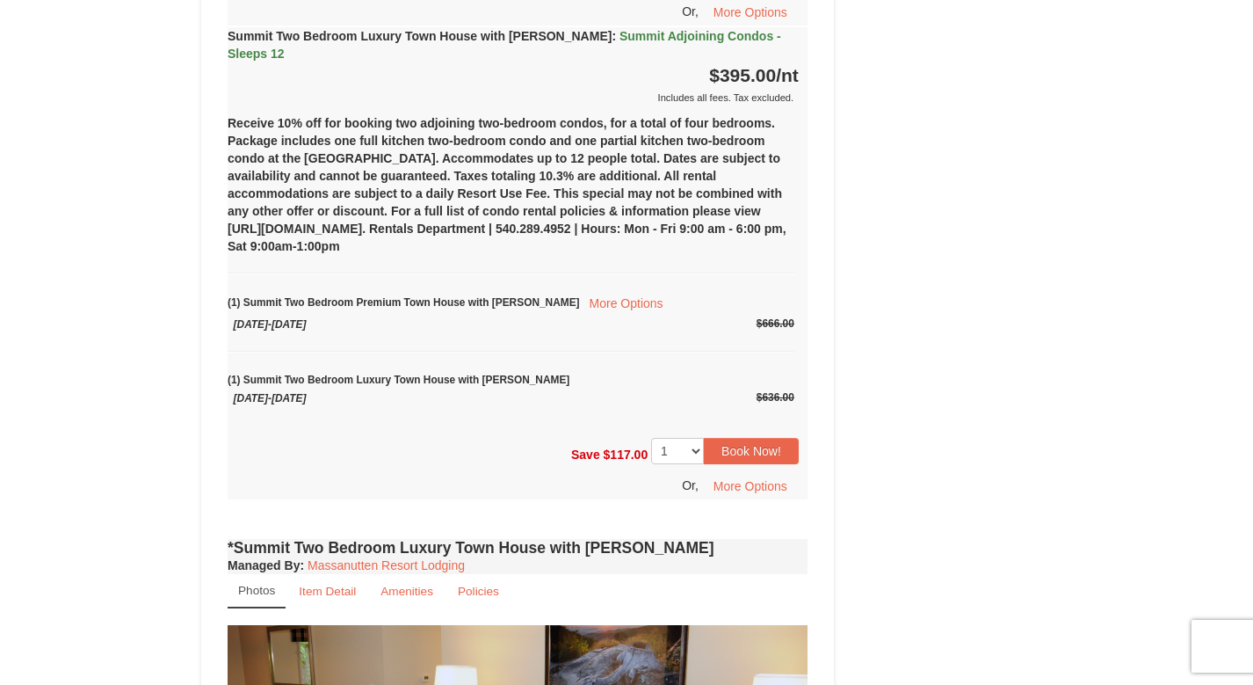
scroll to position [1132, 0]
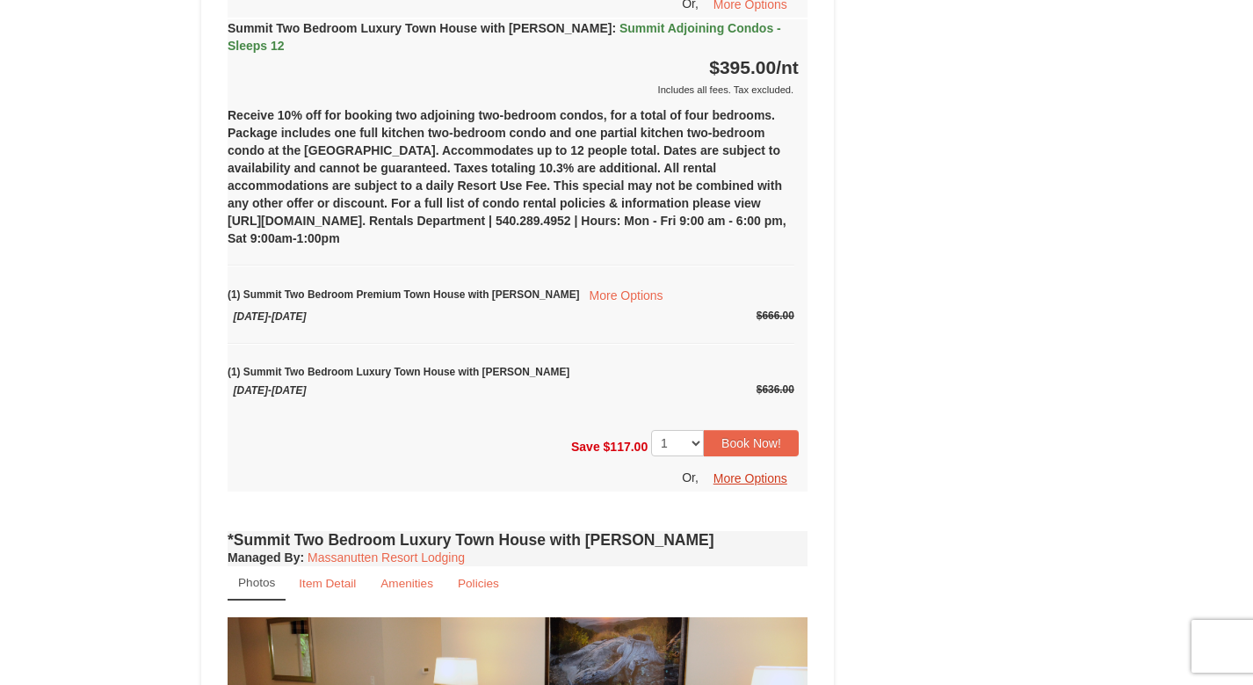
click at [751, 465] on button "More Options" at bounding box center [750, 478] width 97 height 26
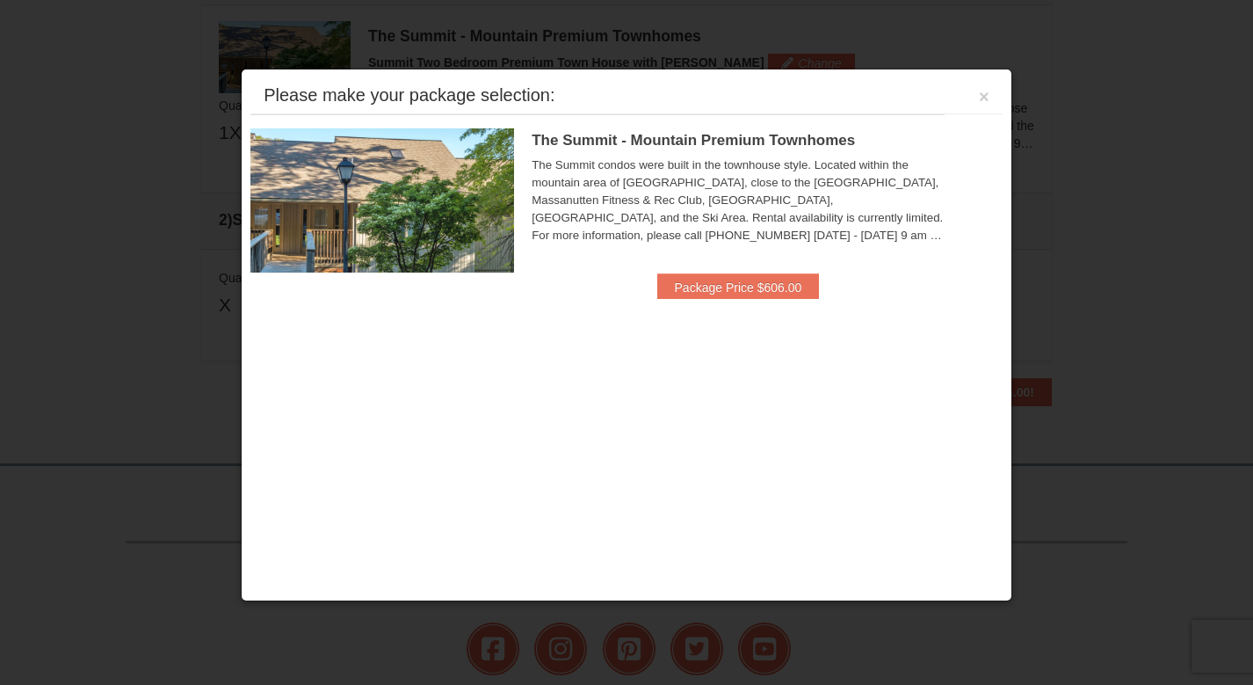
scroll to position [537, 0]
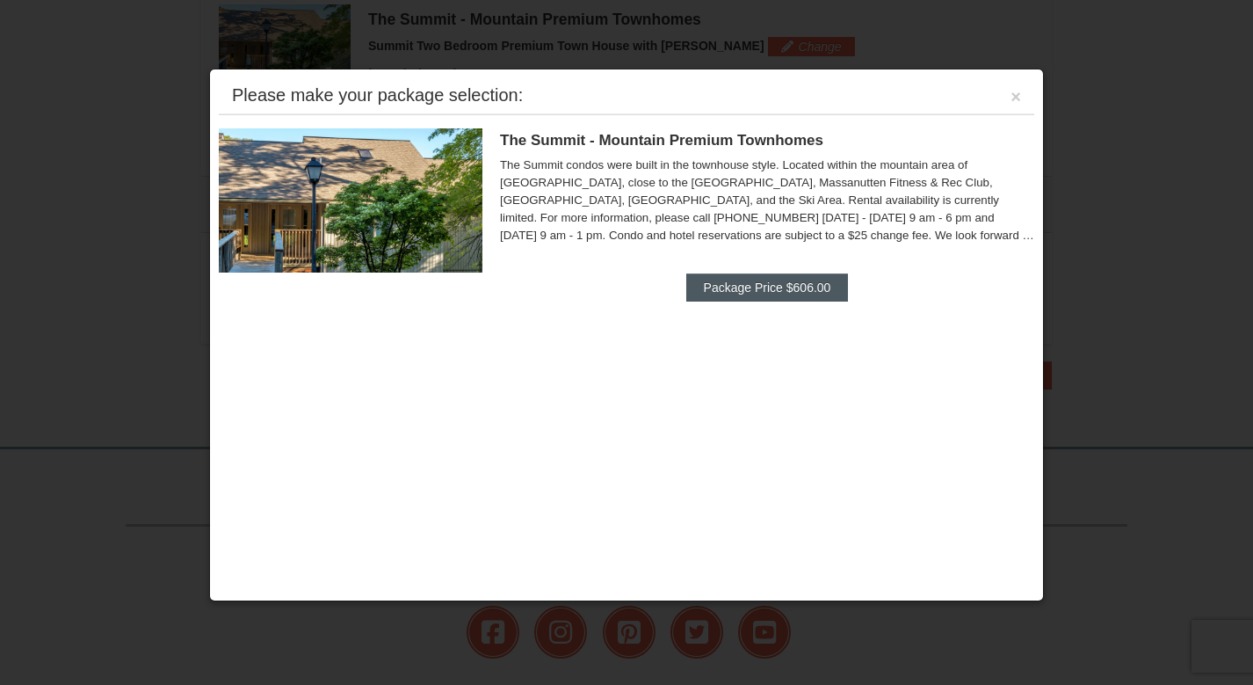
click at [797, 297] on button "Package Price $606.00" at bounding box center [767, 287] width 163 height 28
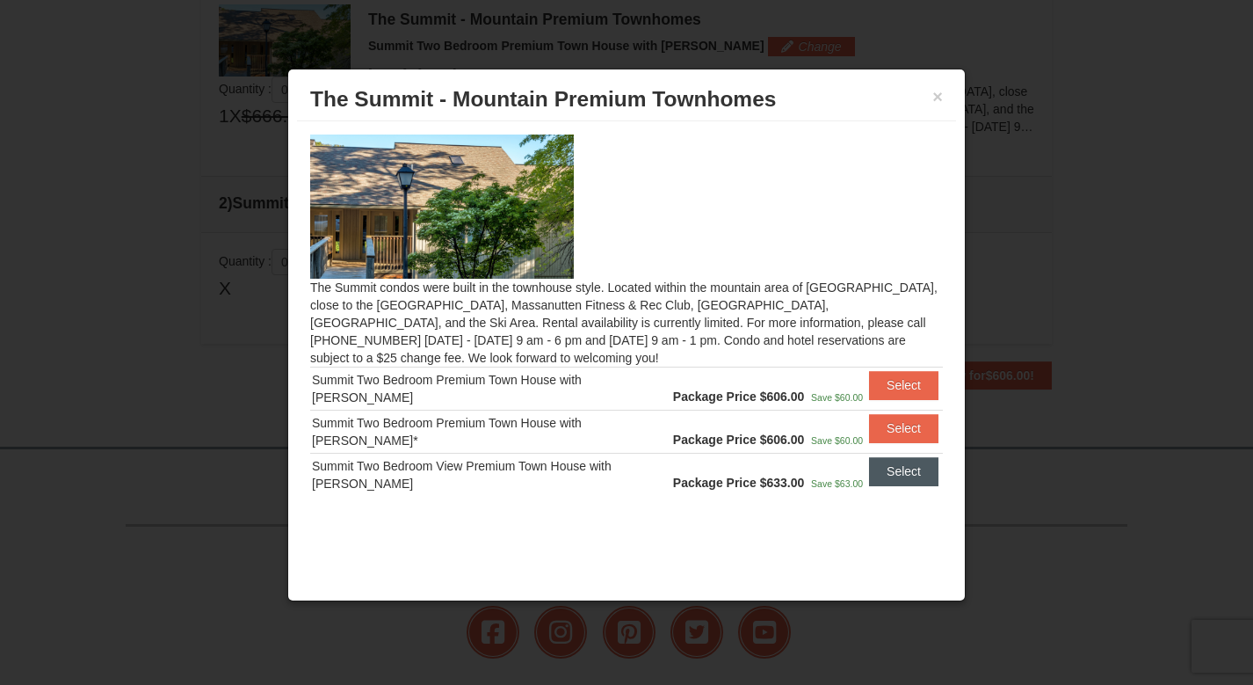
click at [902, 465] on button "Select" at bounding box center [903, 471] width 69 height 28
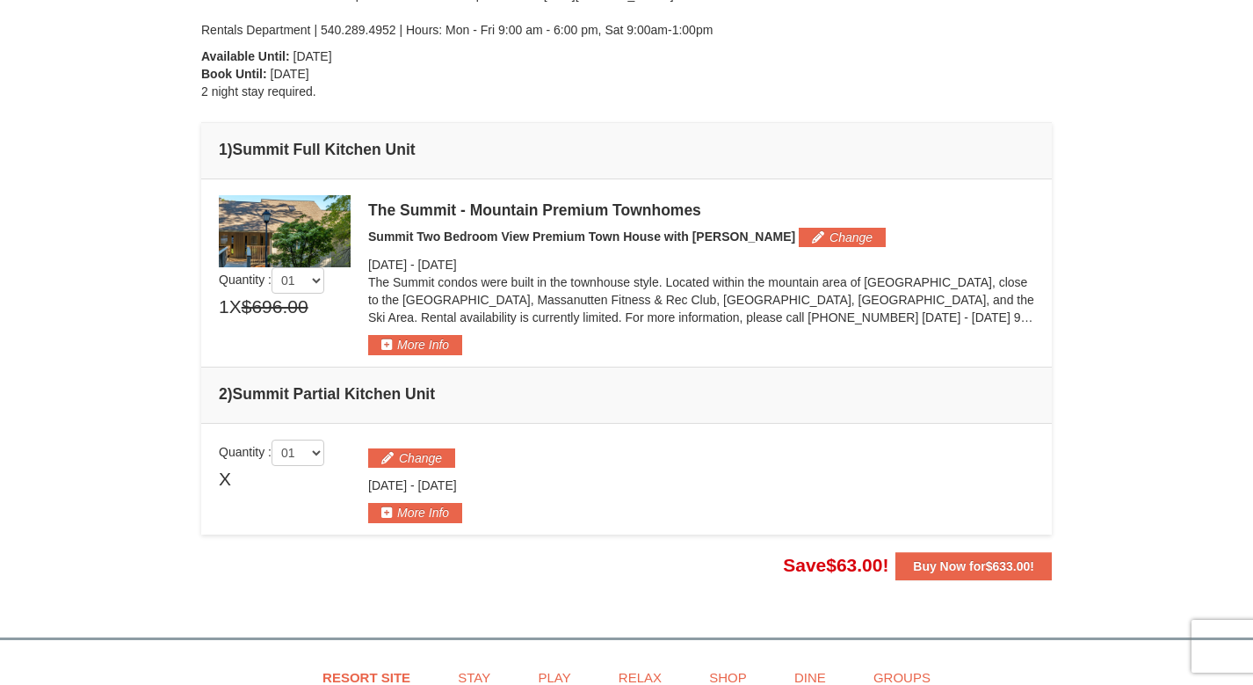
scroll to position [344, 0]
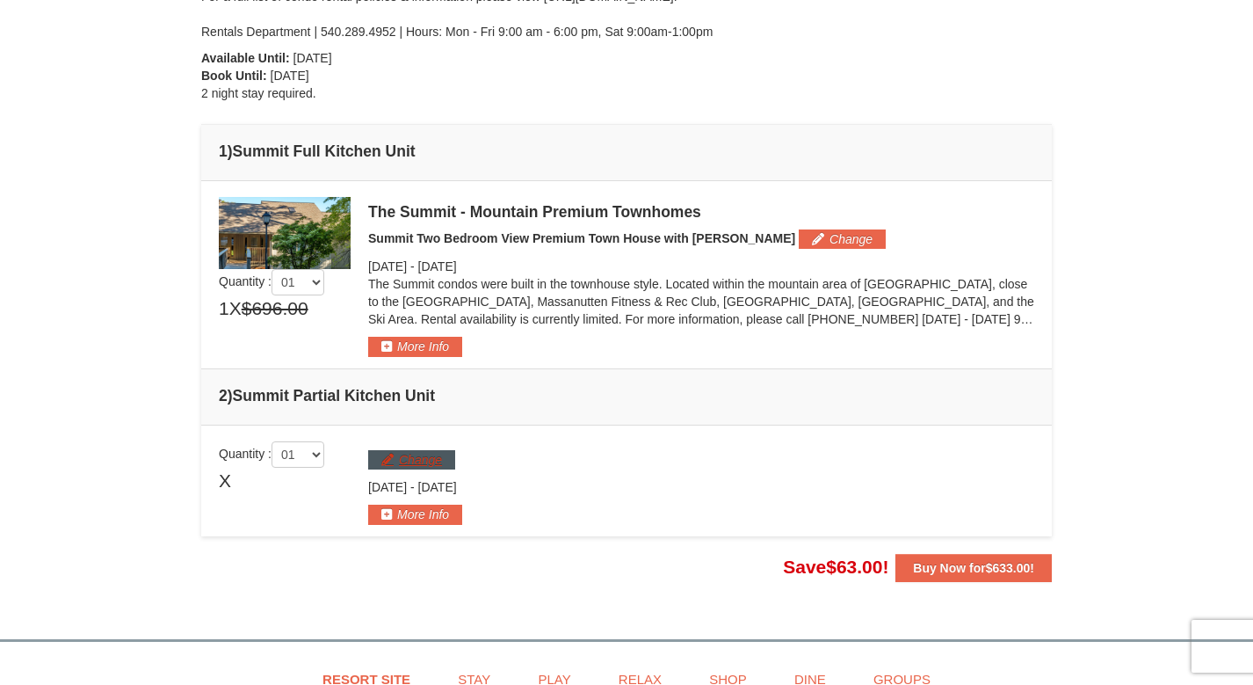
click at [418, 455] on button "Change" at bounding box center [411, 459] width 87 height 19
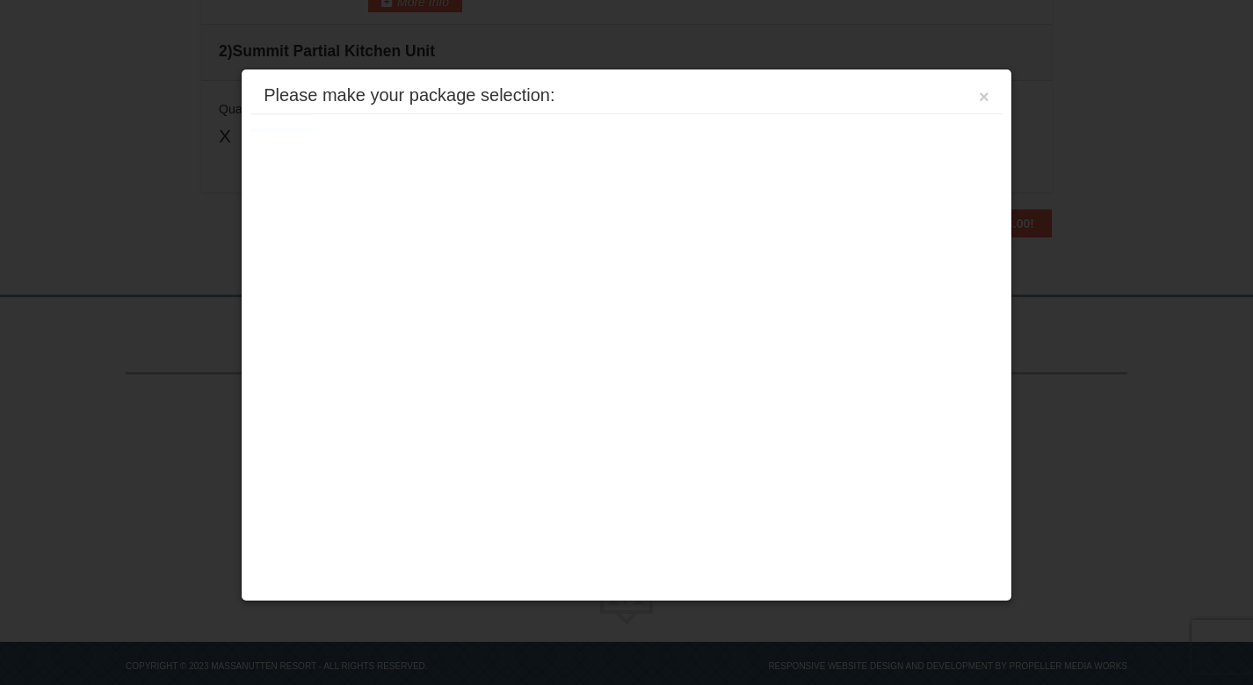
scroll to position [719, 0]
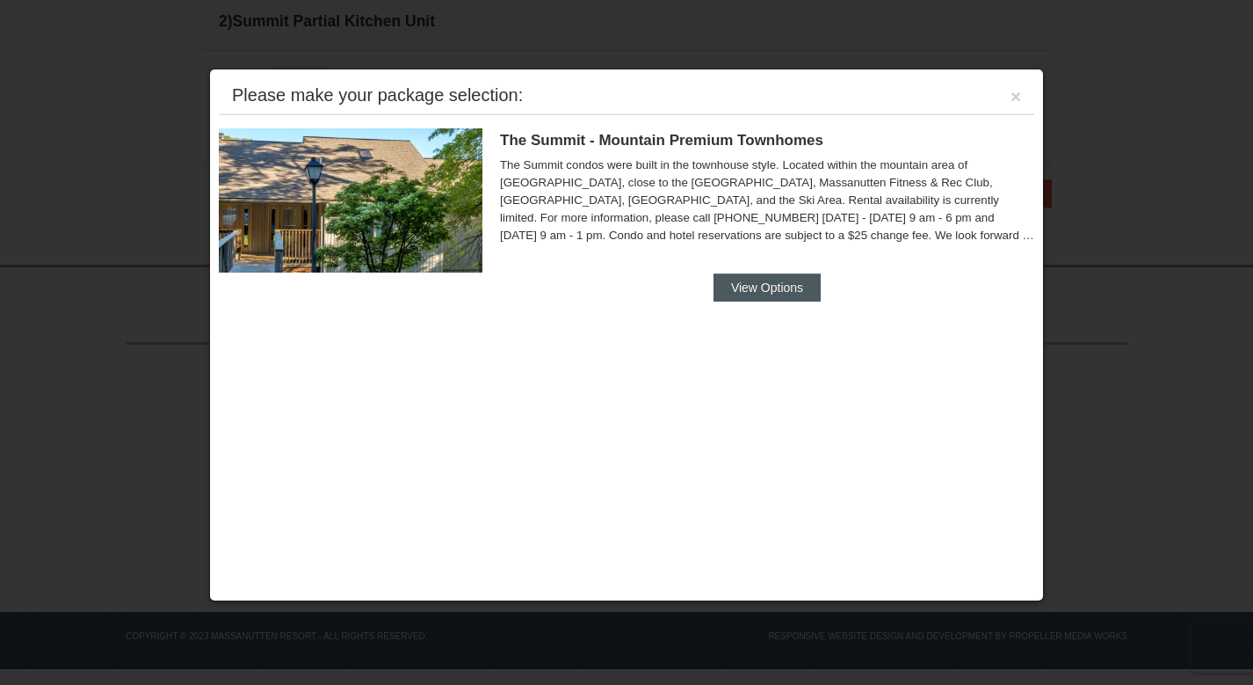
click at [750, 280] on button "View Options" at bounding box center [766, 287] width 107 height 28
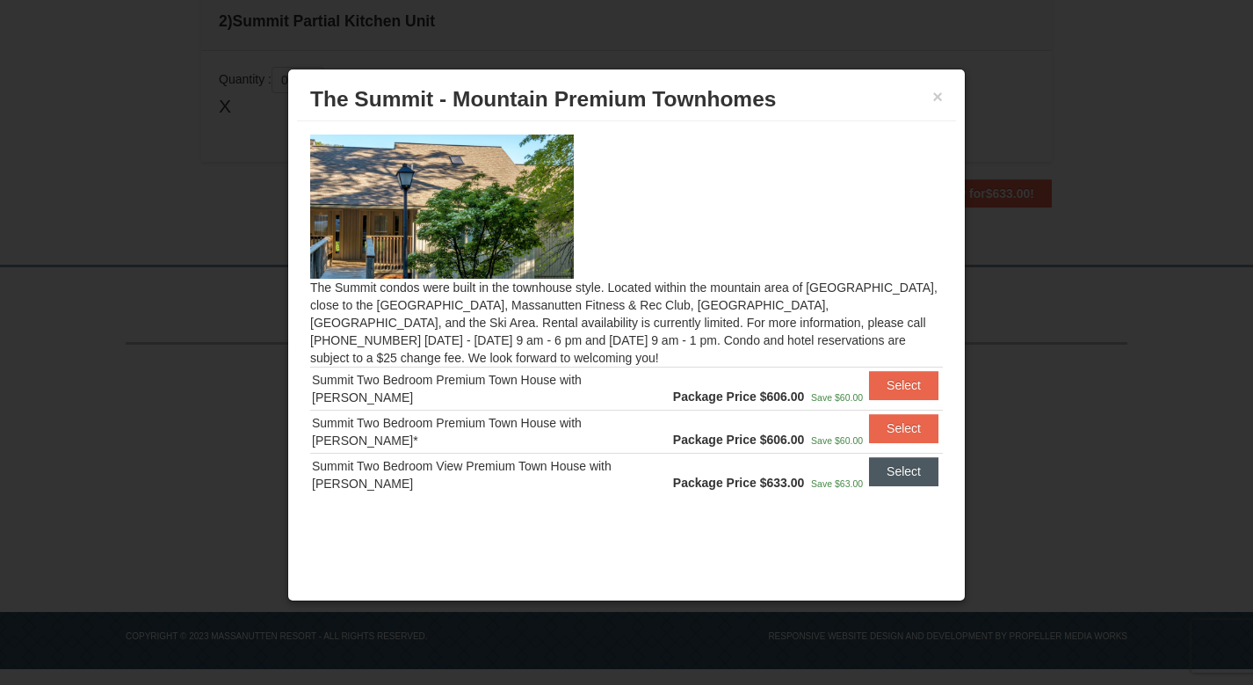
click at [915, 470] on button "Select" at bounding box center [903, 471] width 69 height 28
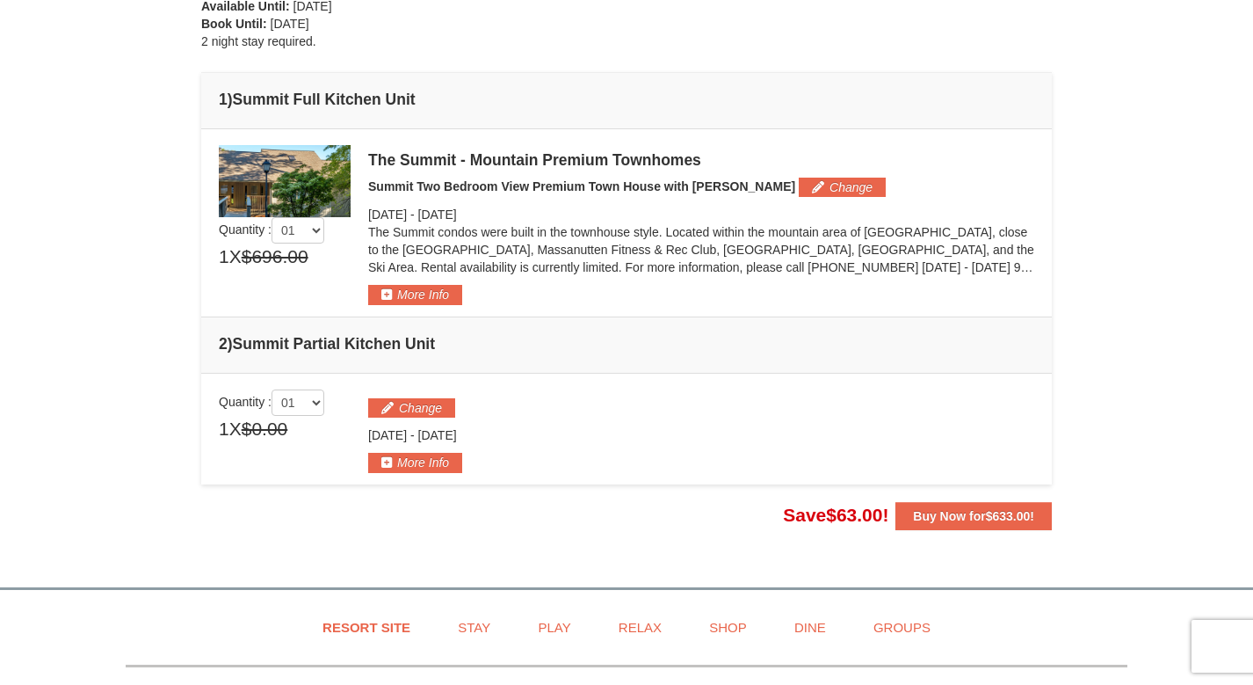
scroll to position [364, 0]
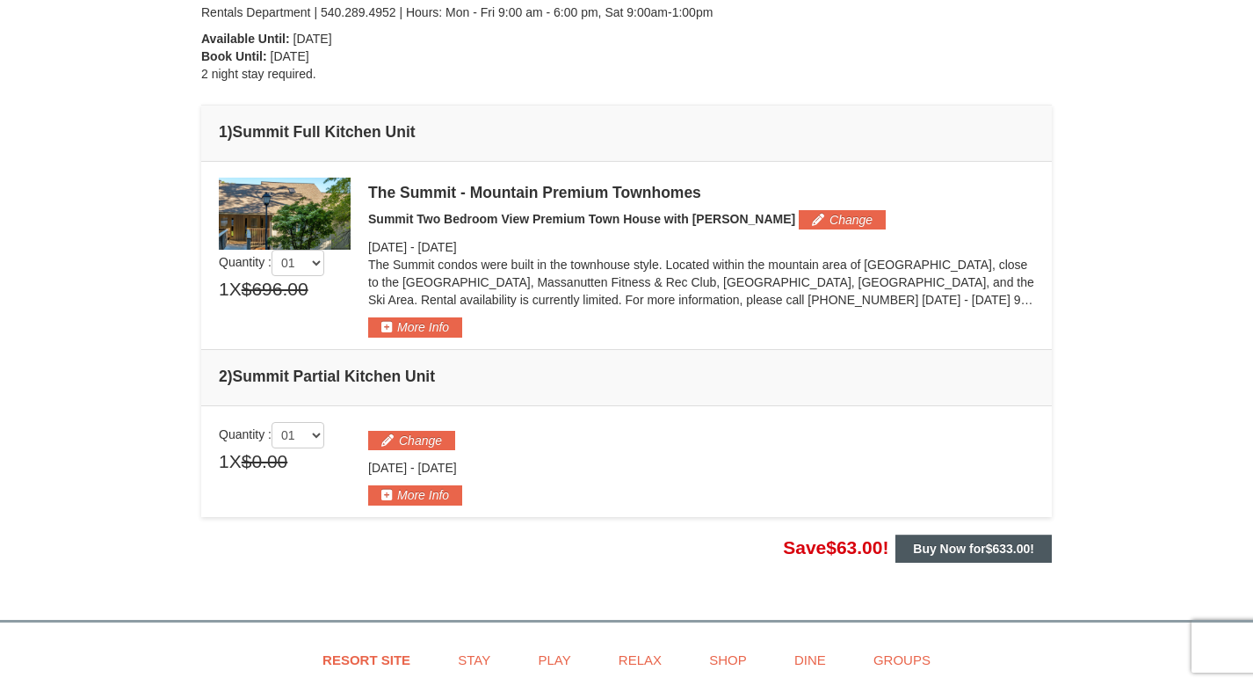
click at [1031, 545] on strong "Buy Now for $633.00 !" at bounding box center [973, 548] width 121 height 14
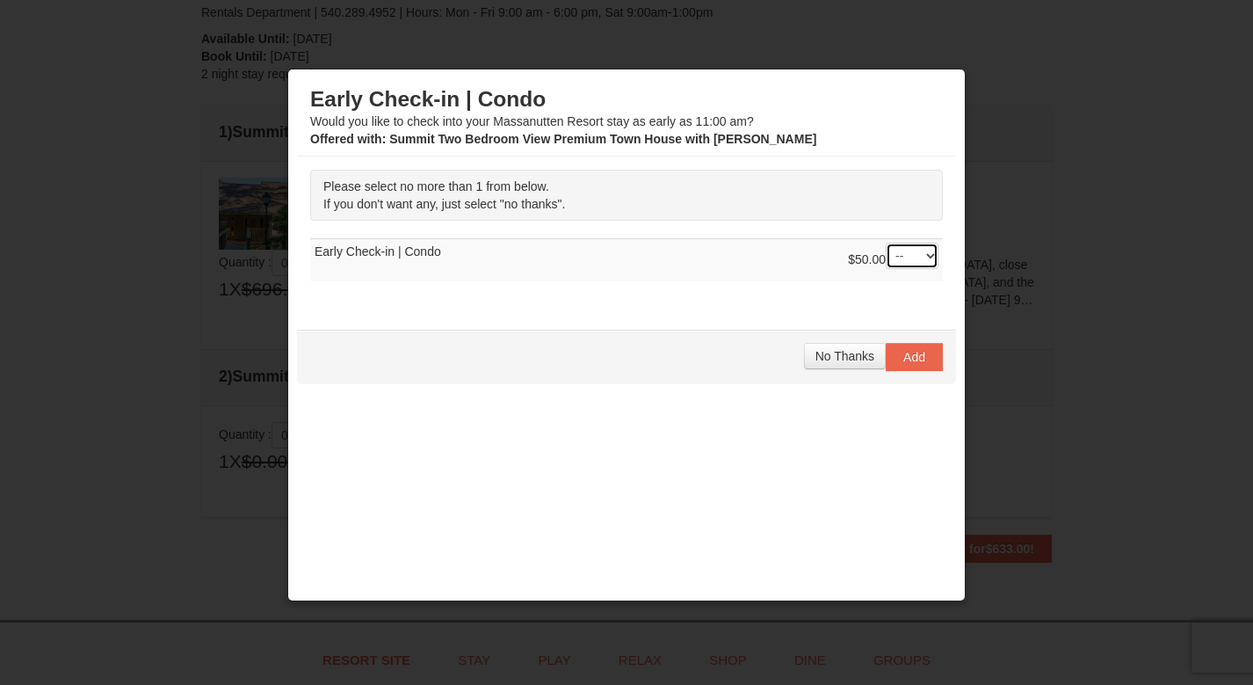
select select "1"
click at [903, 358] on span "Add" at bounding box center [914, 357] width 22 height 14
click at [844, 362] on span "No Thanks" at bounding box center [844, 356] width 59 height 14
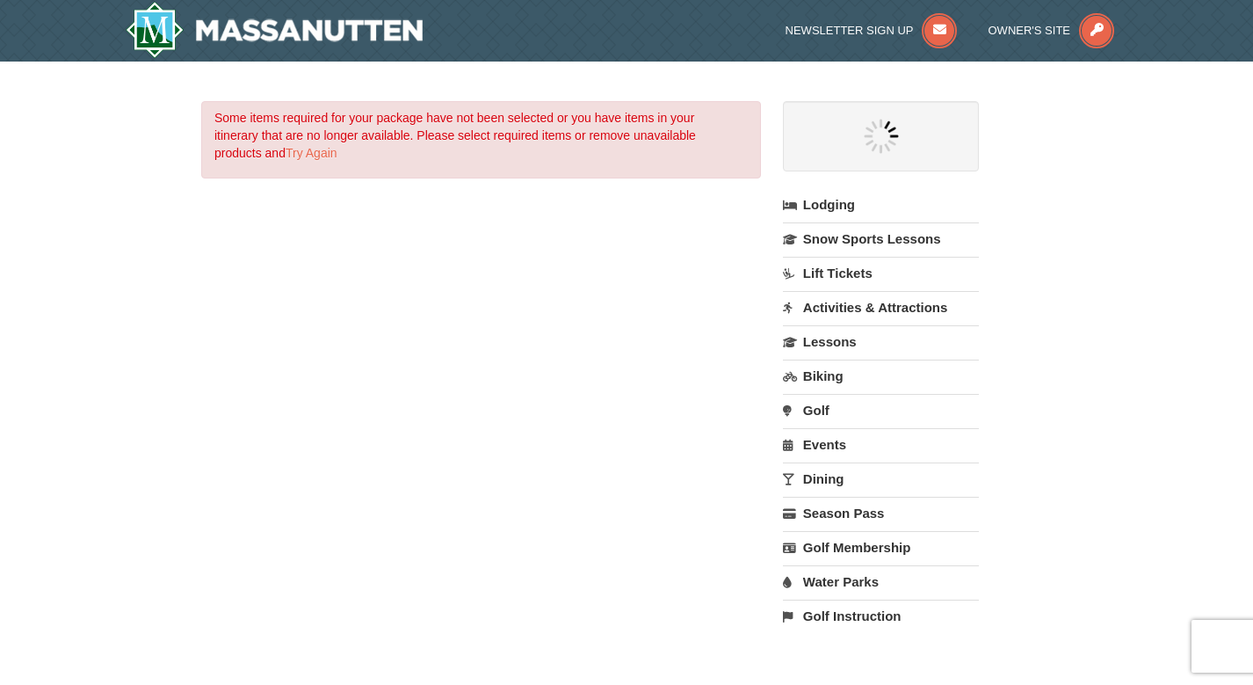
select select "10"
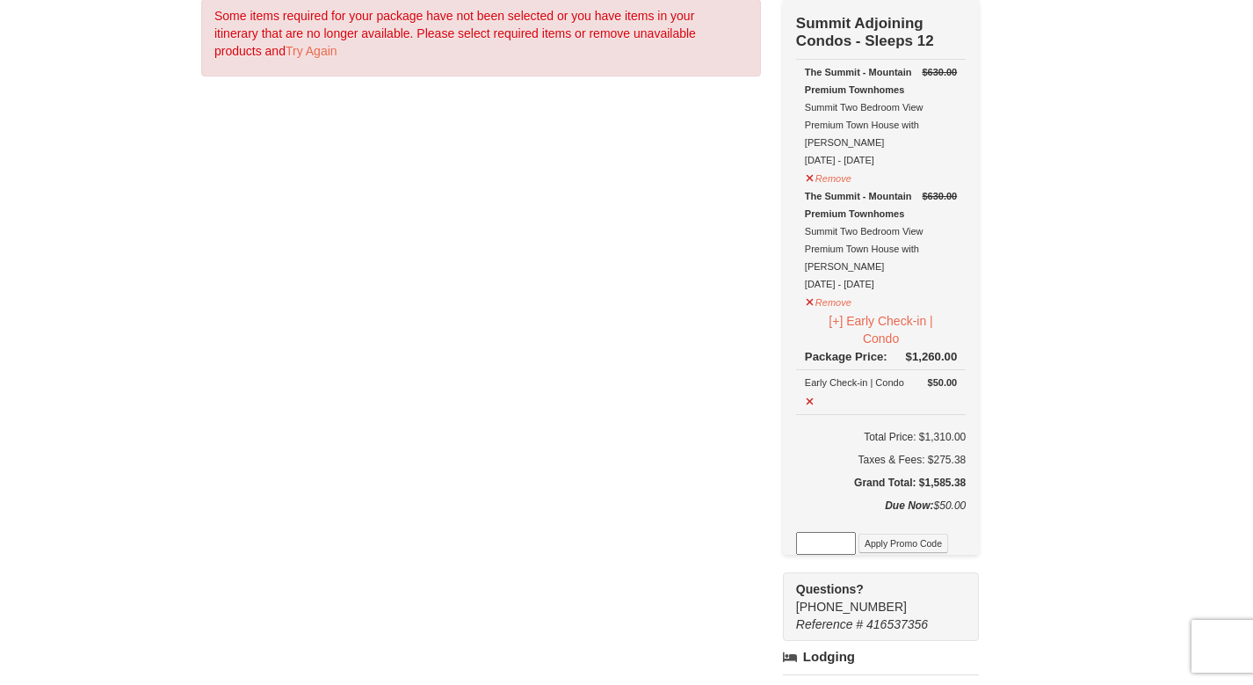
scroll to position [116, 0]
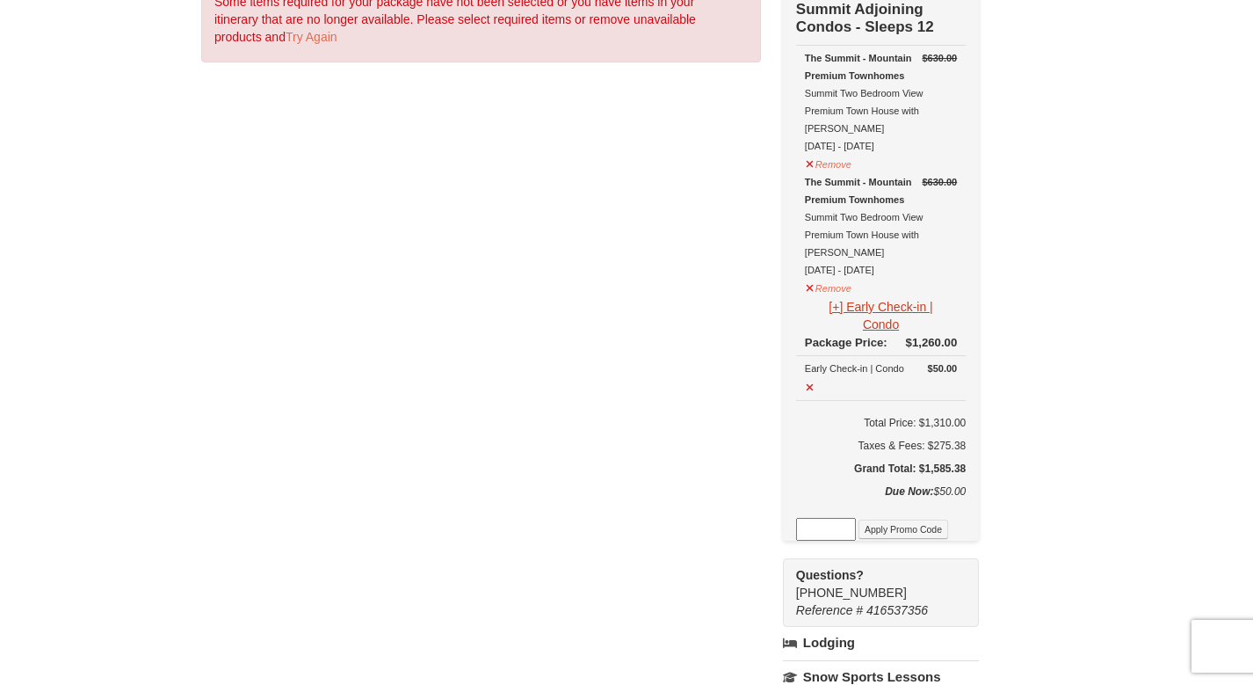
click at [837, 297] on button "[+] Early Check-in | Condo" at bounding box center [881, 315] width 152 height 37
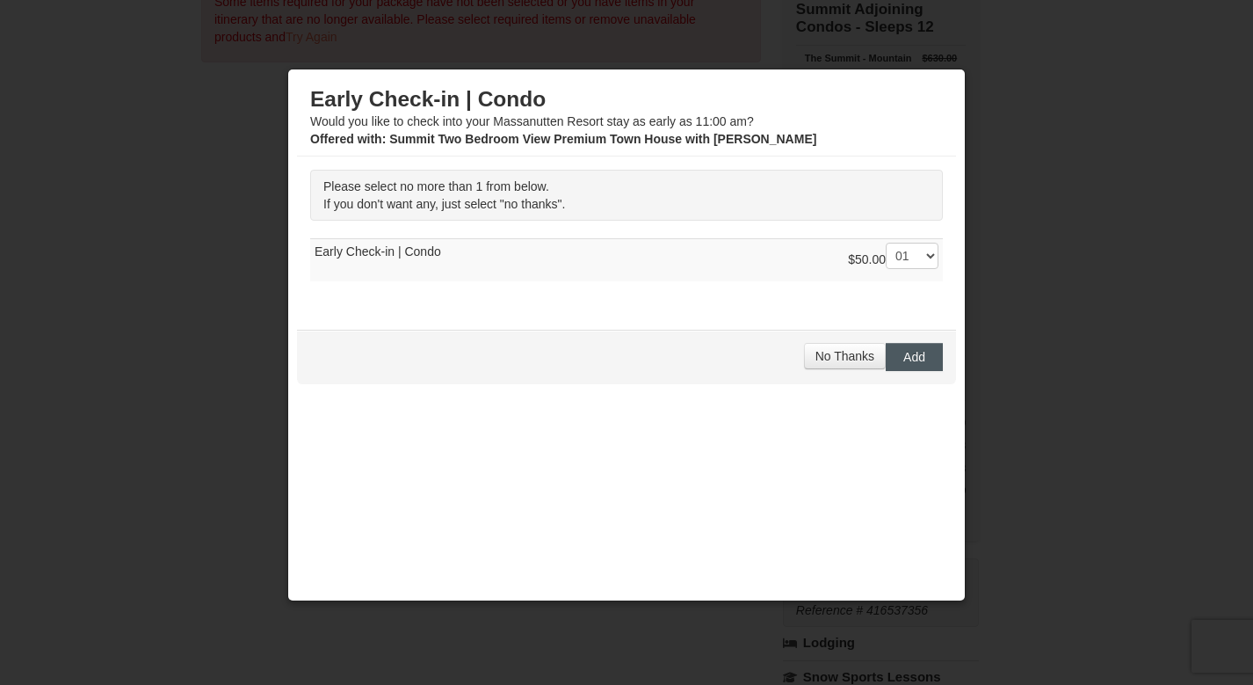
click at [905, 357] on span "Add" at bounding box center [914, 357] width 22 height 14
select select "1"
click at [903, 362] on span "Add" at bounding box center [914, 357] width 22 height 14
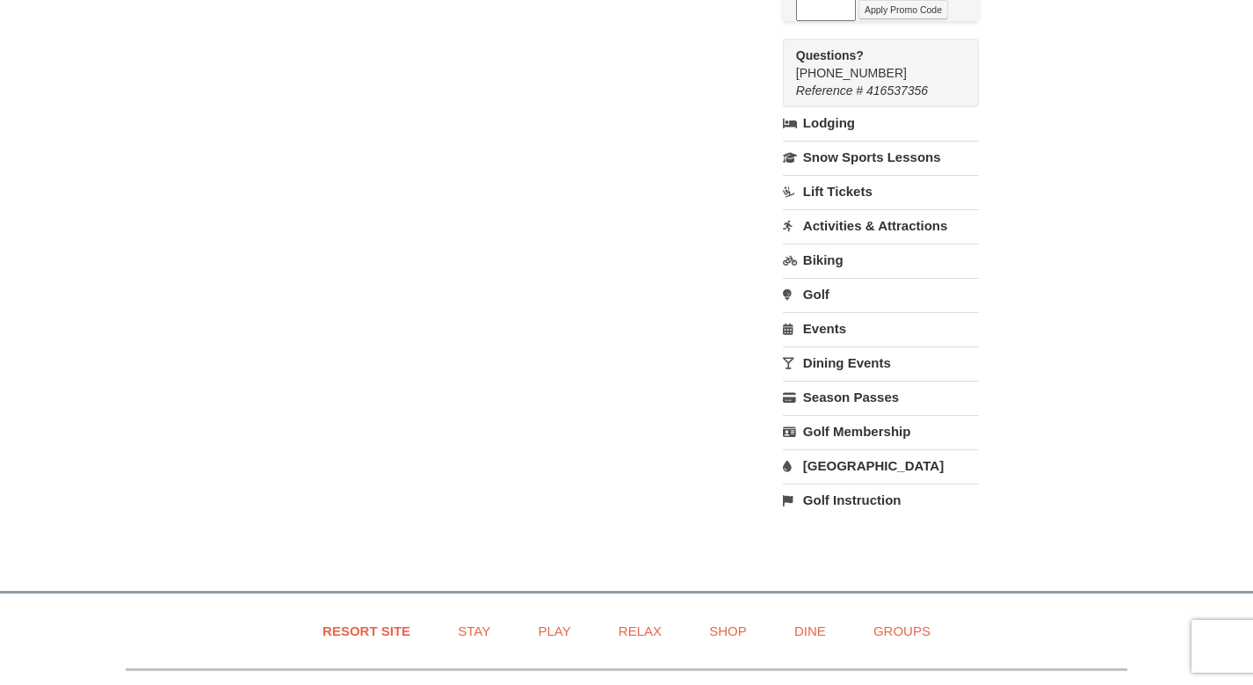
scroll to position [0, 0]
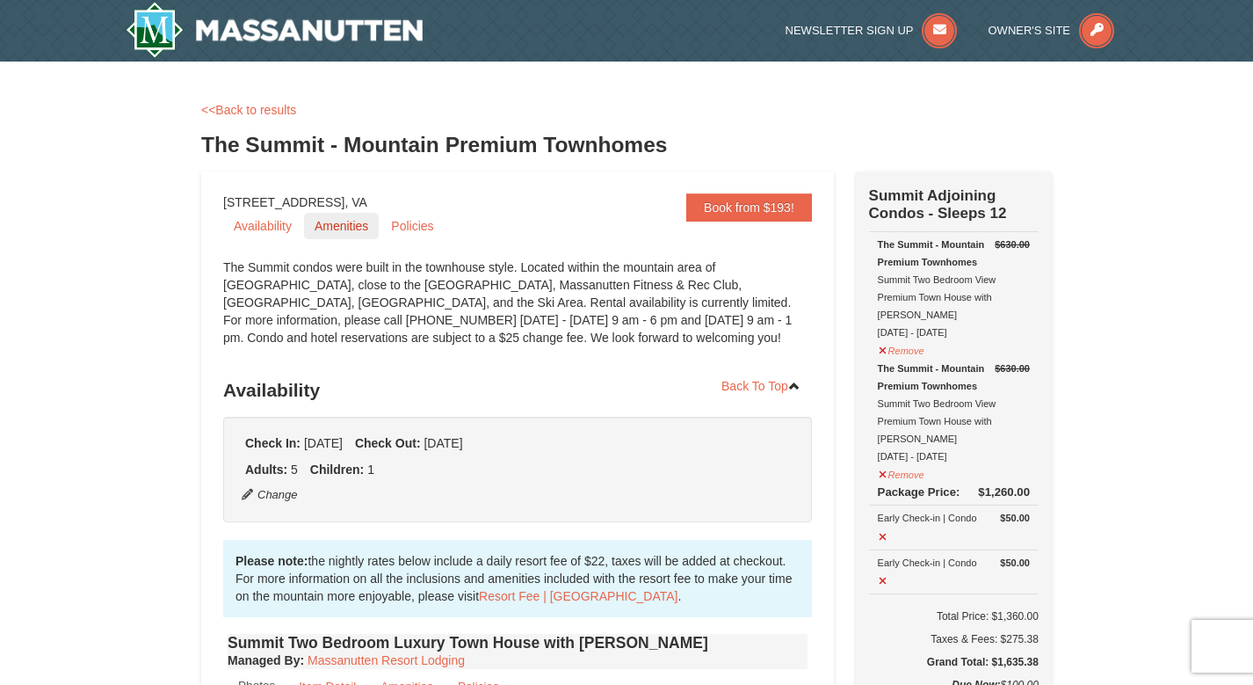
click at [359, 223] on link "Amenities" at bounding box center [341, 226] width 75 height 26
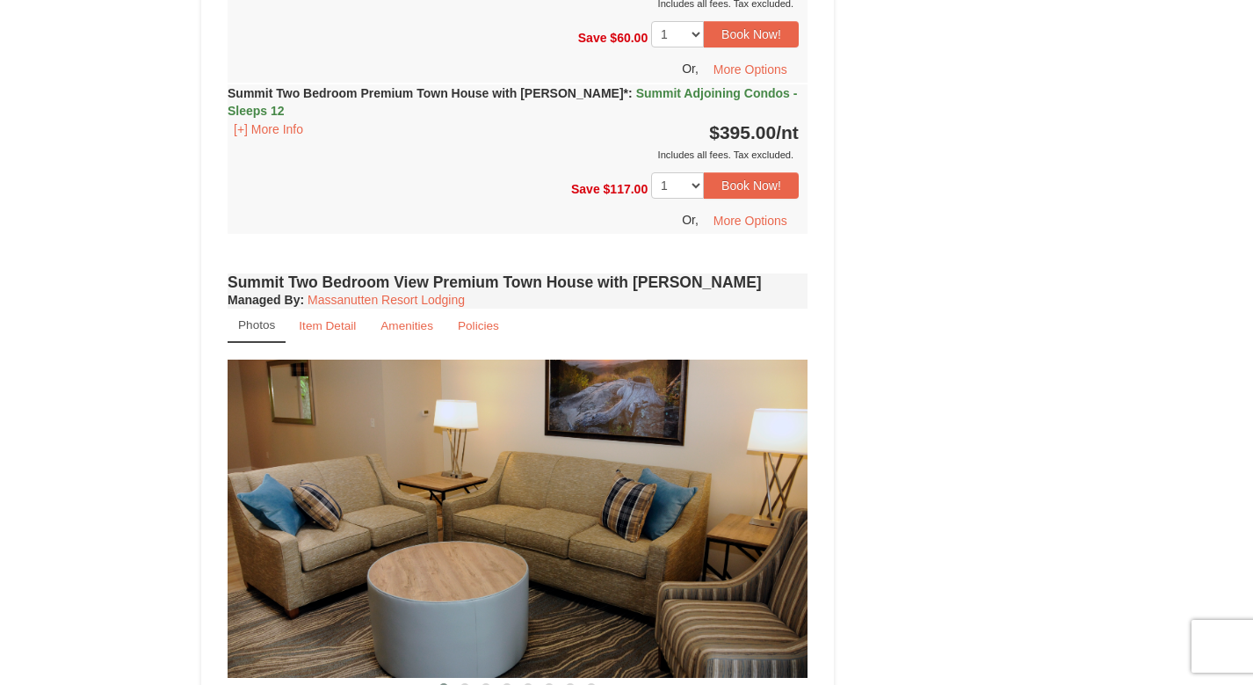
scroll to position [4691, 0]
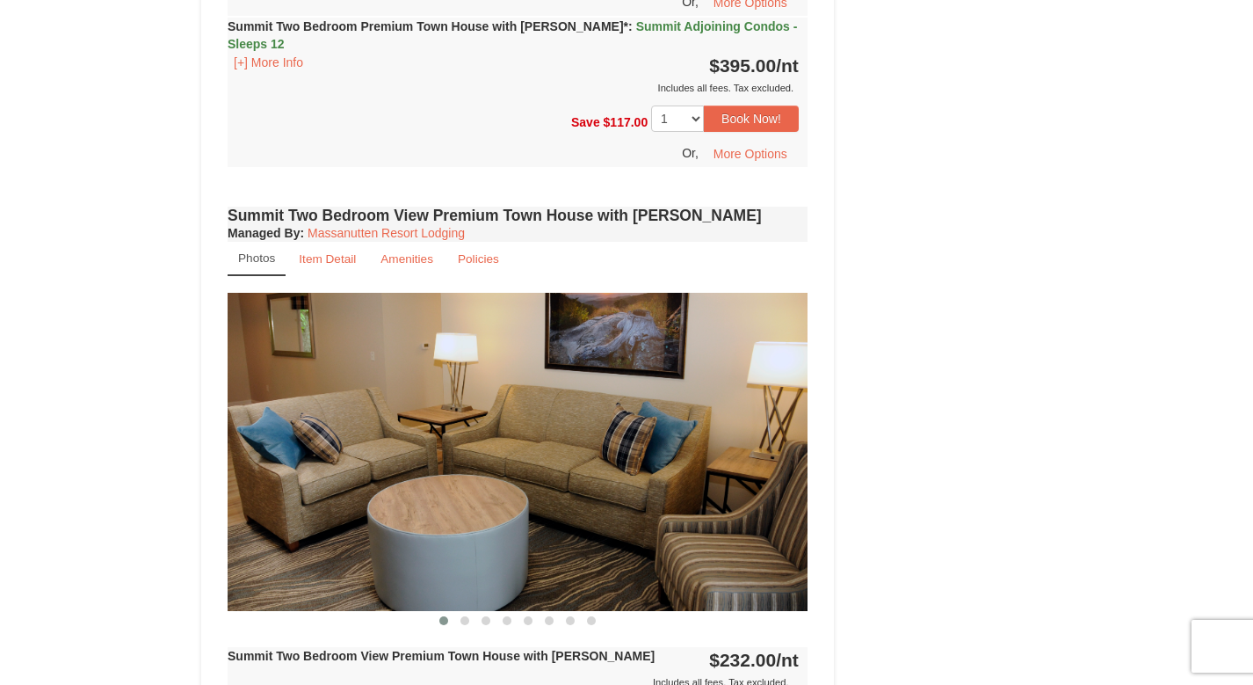
drag, startPoint x: 1253, startPoint y: 547, endPoint x: 1253, endPoint y: 460, distance: 86.1
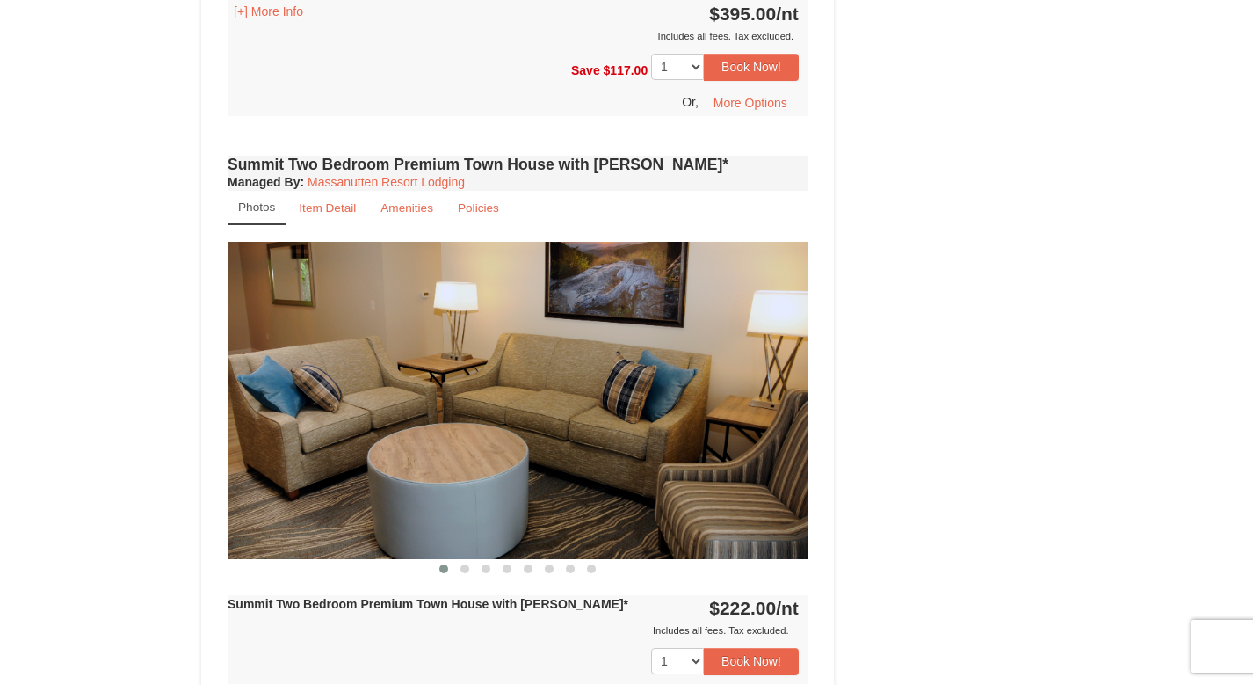
scroll to position [3840, 0]
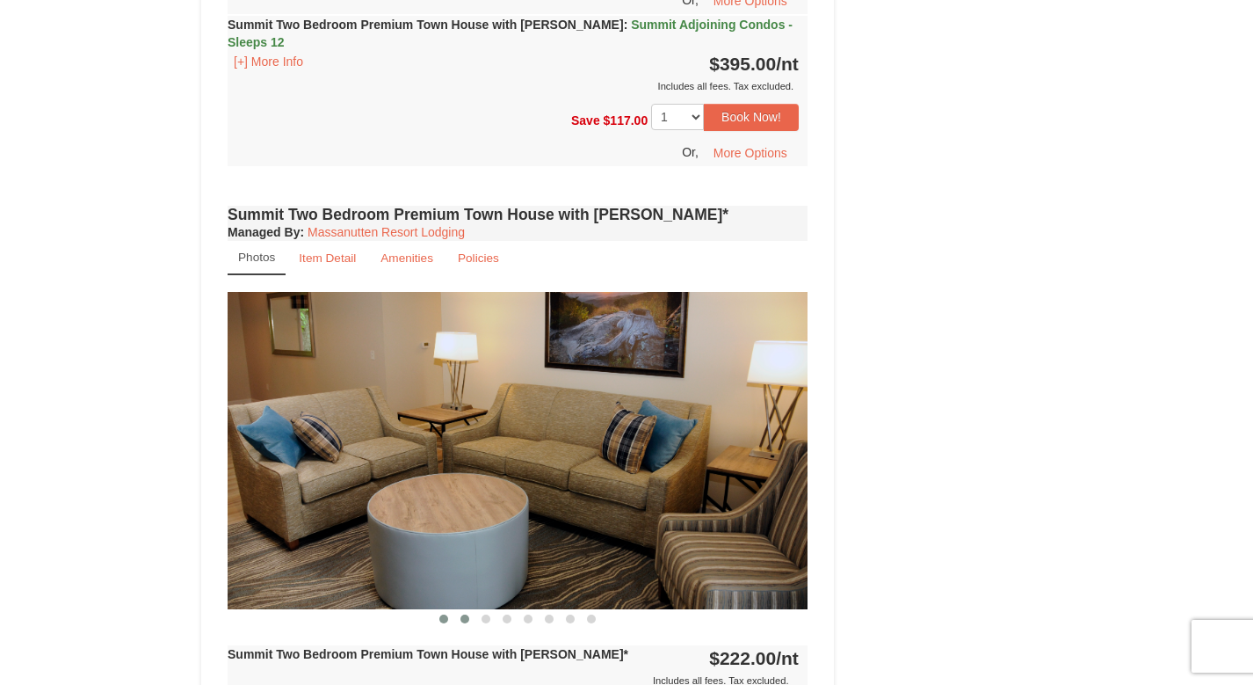
click at [462, 614] on span at bounding box center [464, 618] width 9 height 9
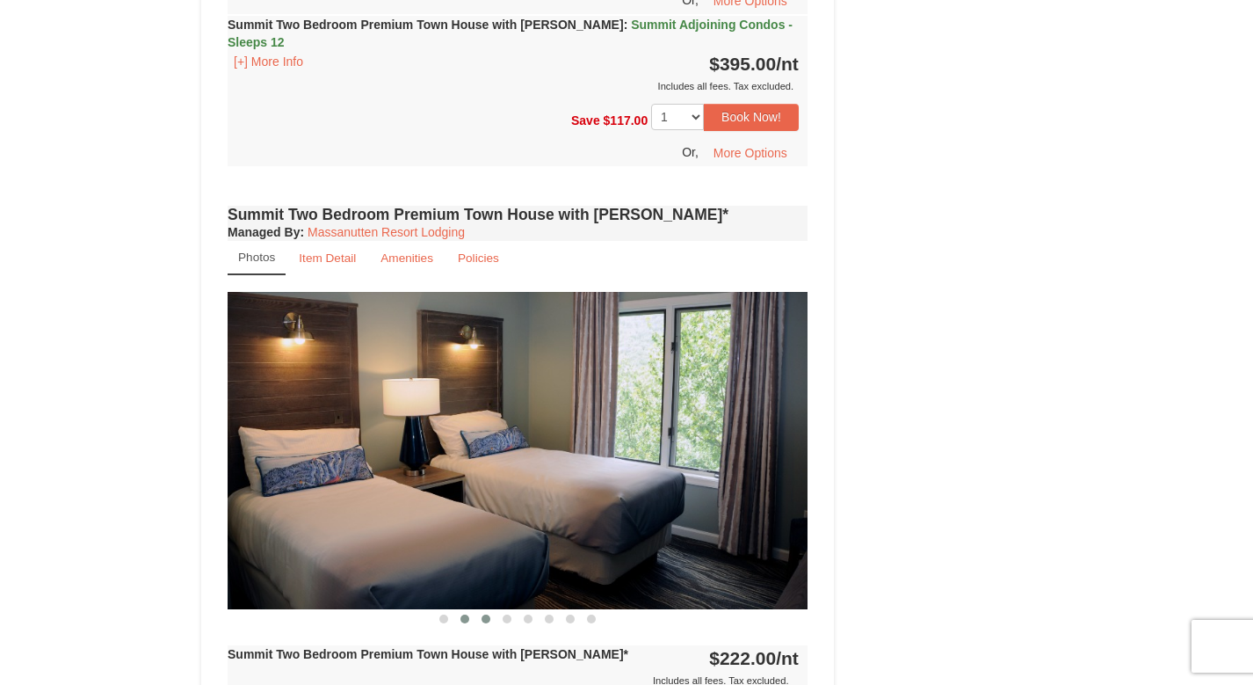
click at [488, 614] on span at bounding box center [486, 618] width 9 height 9
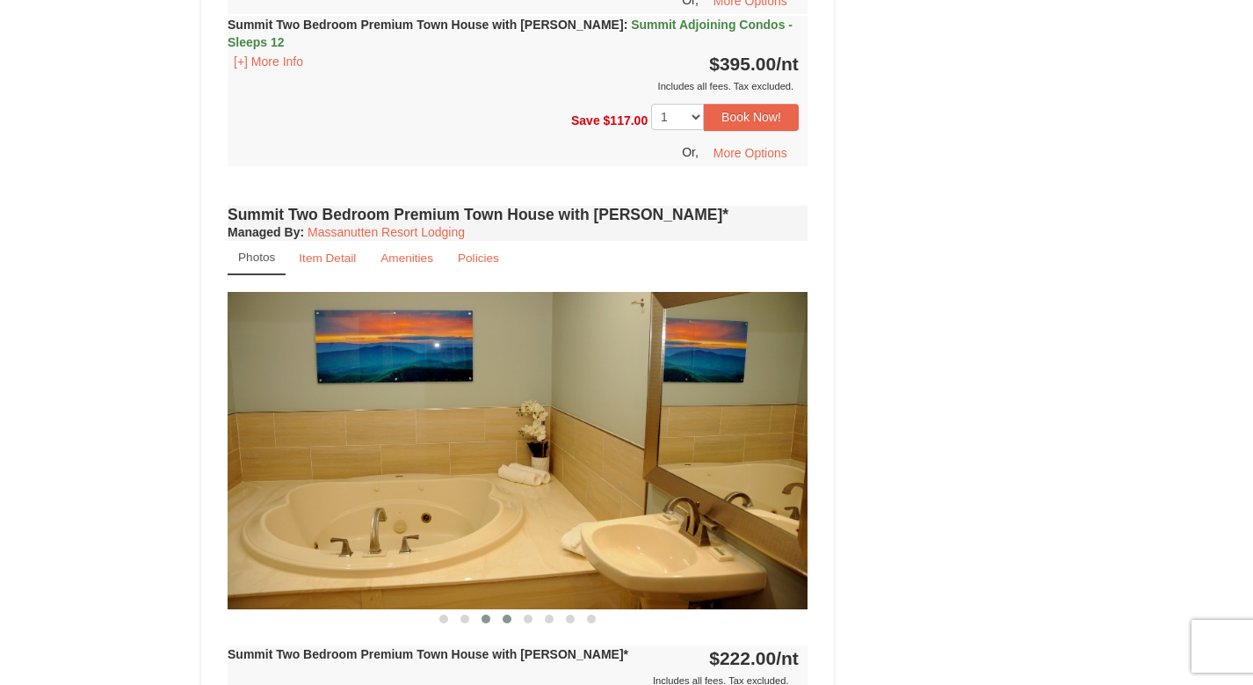
click at [510, 614] on span at bounding box center [507, 618] width 9 height 9
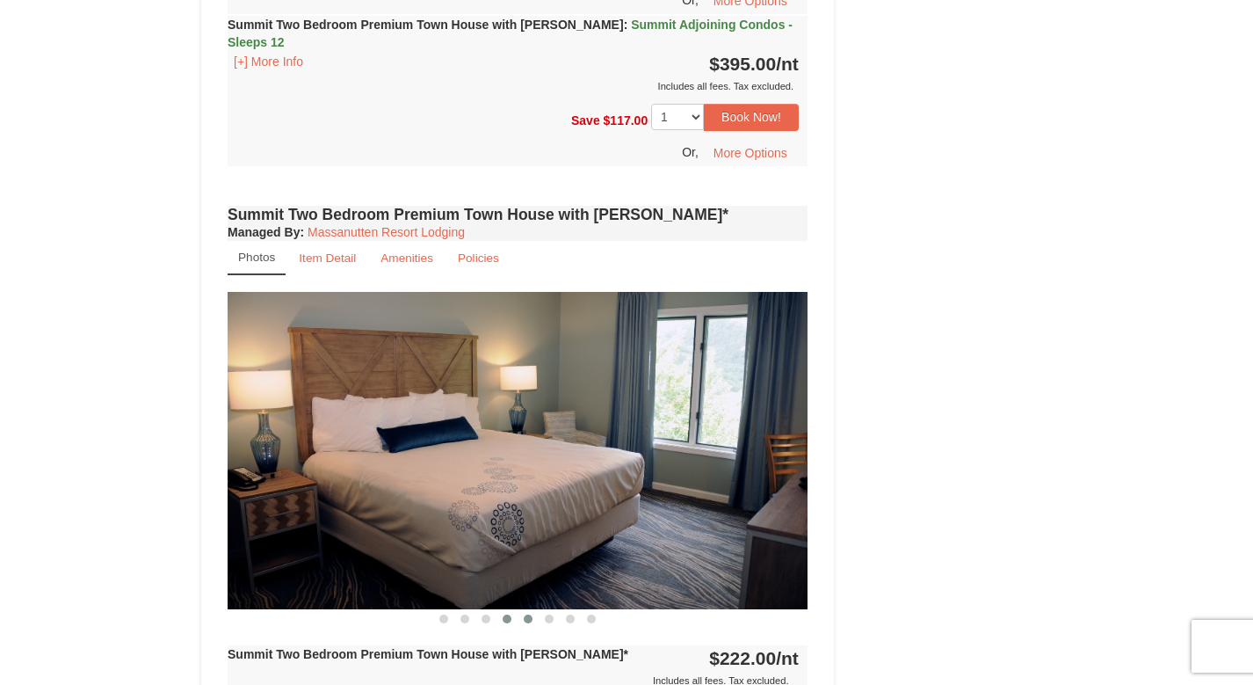
click at [526, 614] on span at bounding box center [528, 618] width 9 height 9
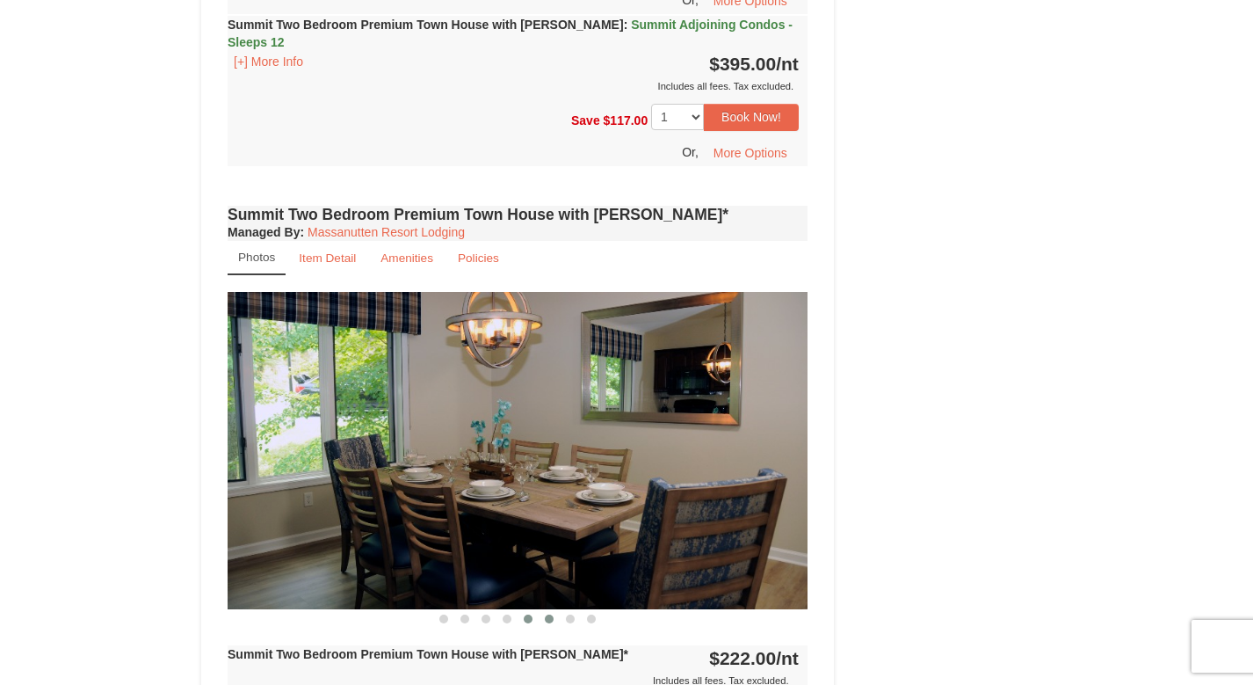
click at [547, 614] on span at bounding box center [549, 618] width 9 height 9
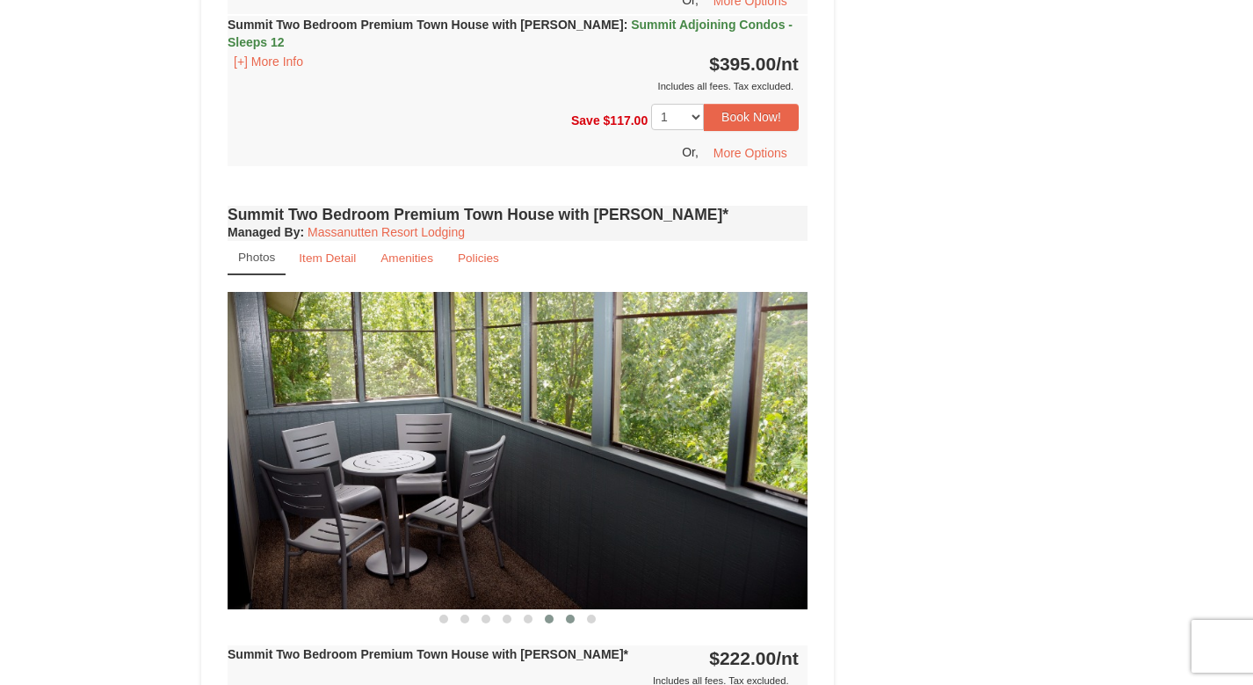
click at [575, 610] on button at bounding box center [570, 619] width 21 height 18
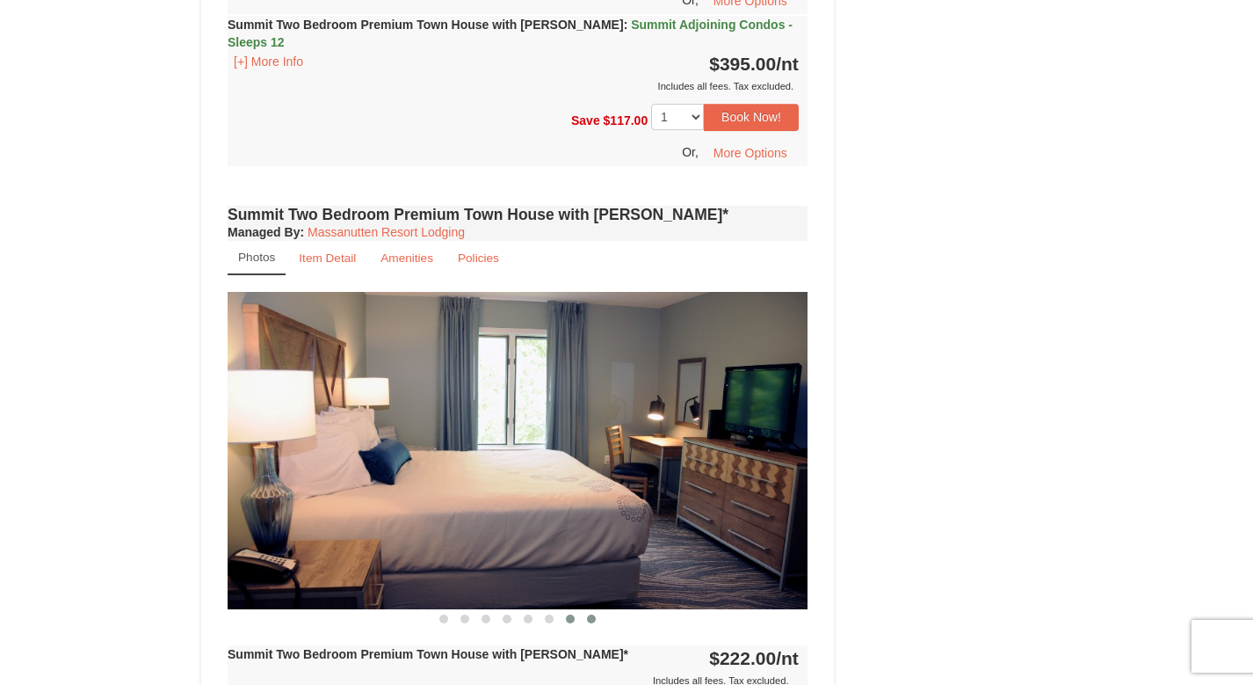
click at [593, 614] on span at bounding box center [591, 618] width 9 height 9
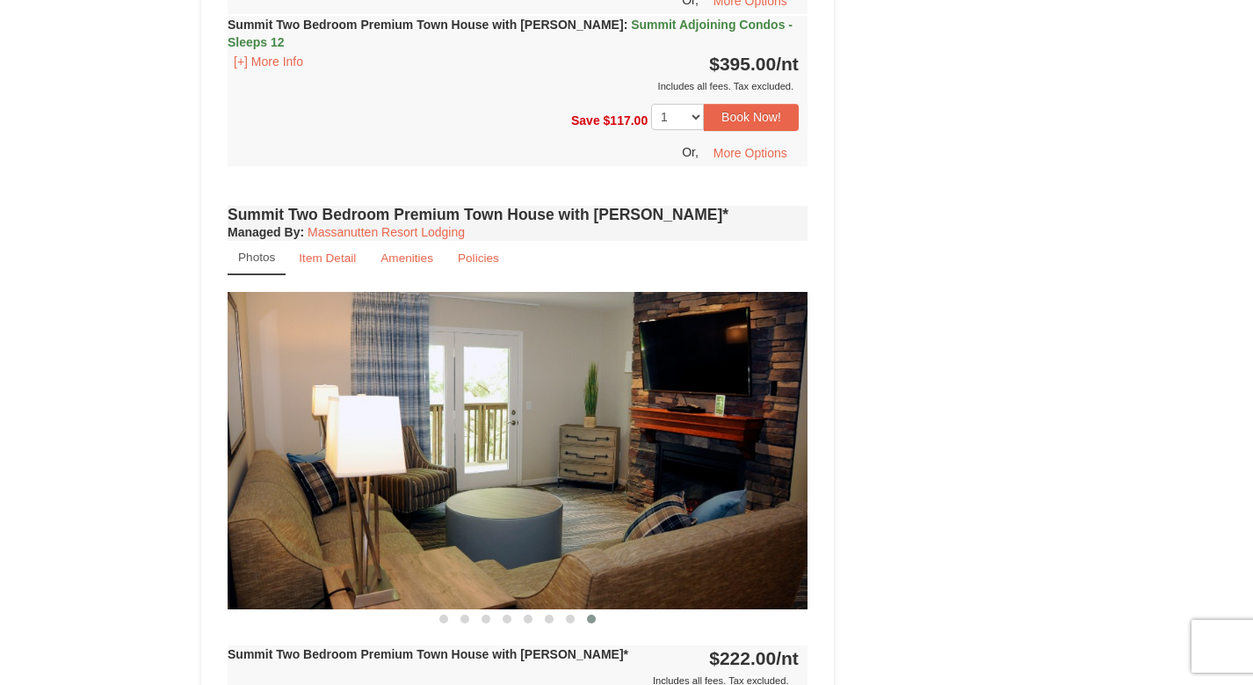
scroll to position [3122, 0]
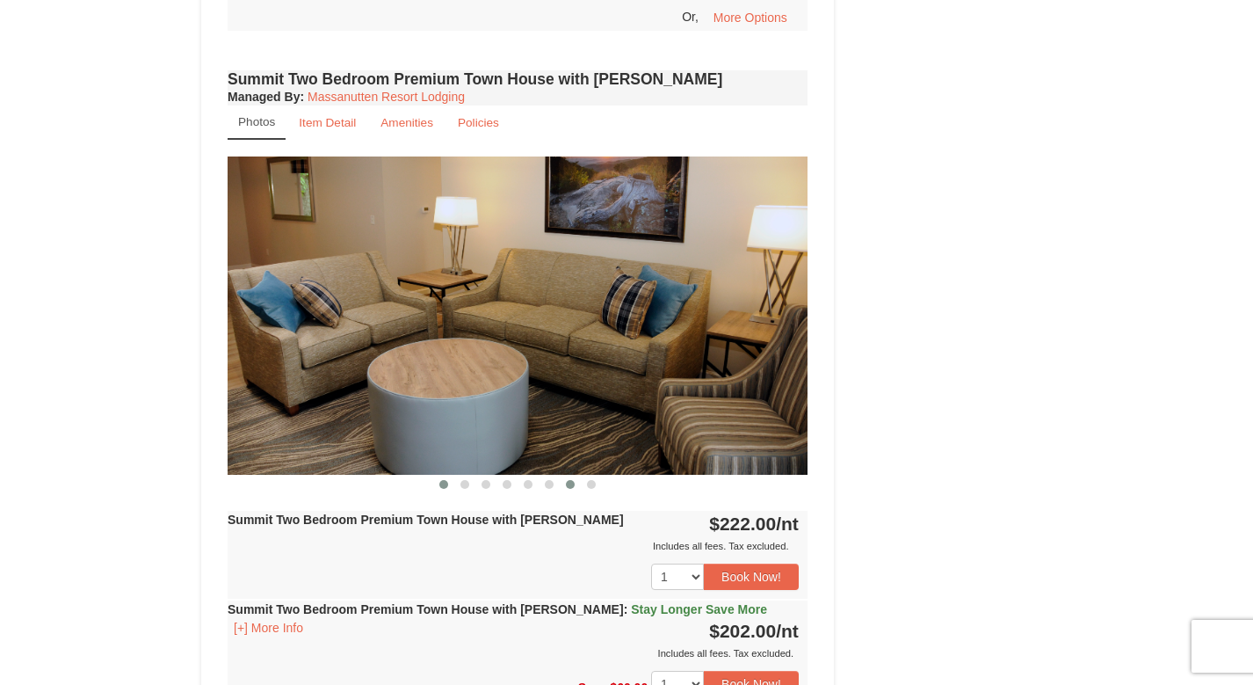
click at [572, 475] on button at bounding box center [570, 484] width 21 height 18
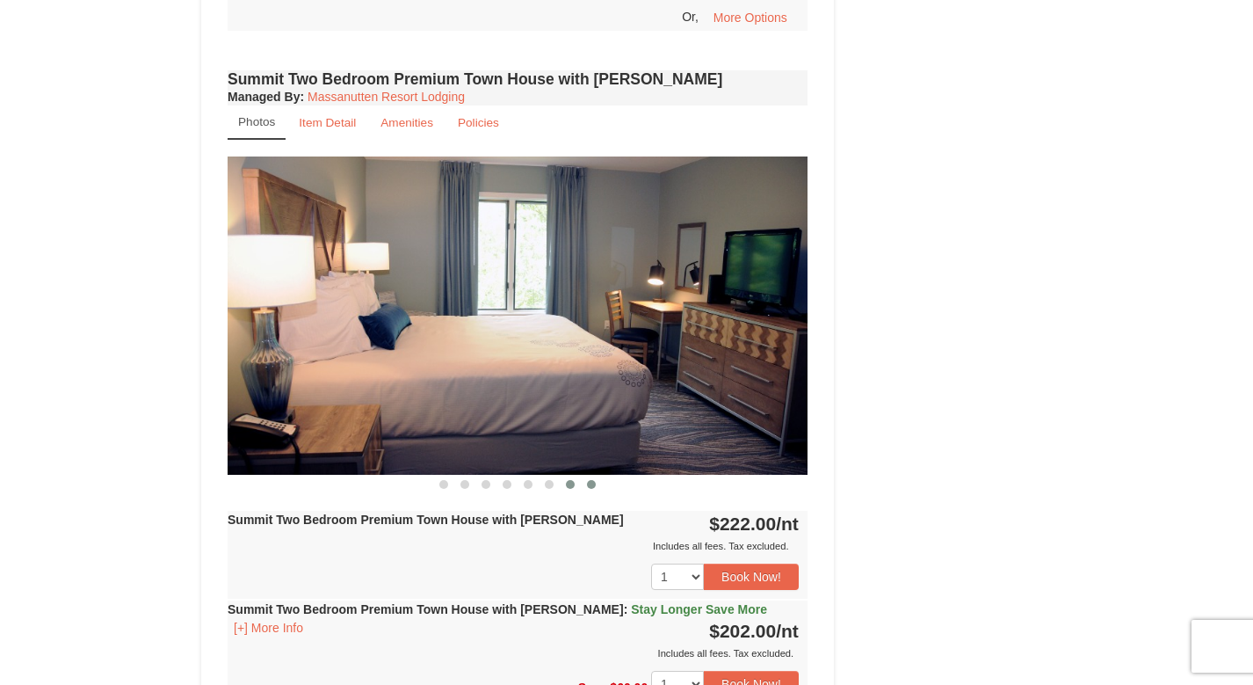
click at [598, 475] on button at bounding box center [591, 484] width 21 height 18
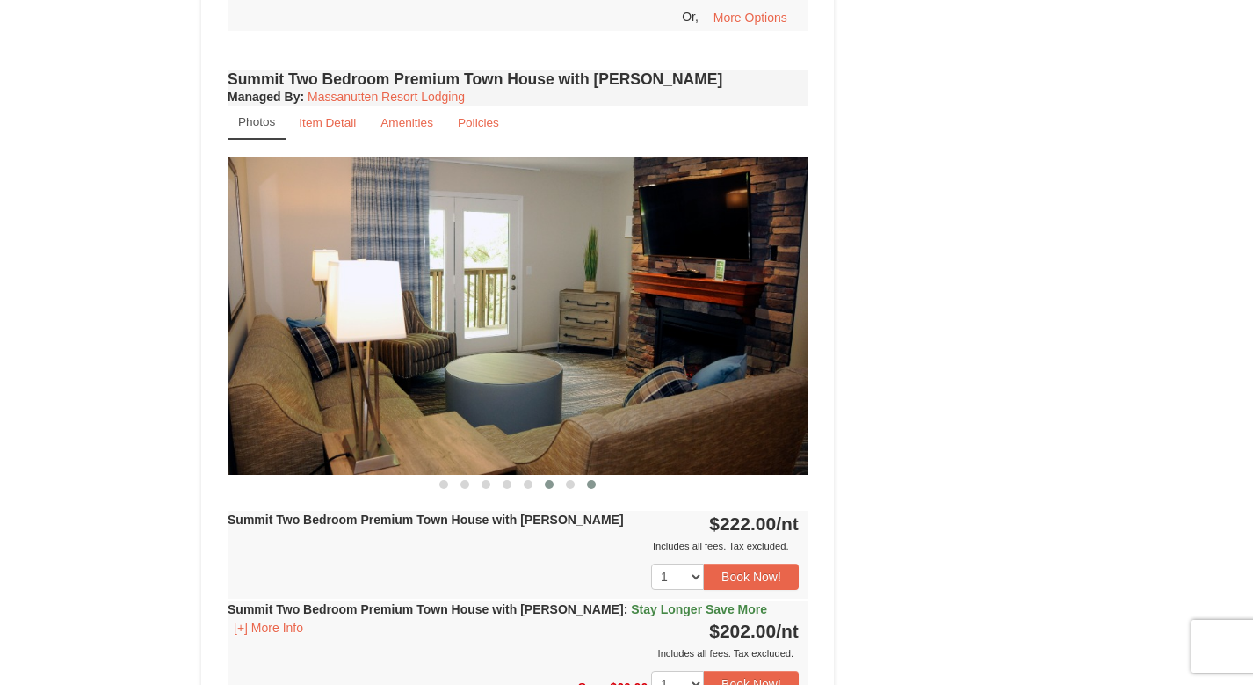
click at [547, 480] on span at bounding box center [549, 484] width 9 height 9
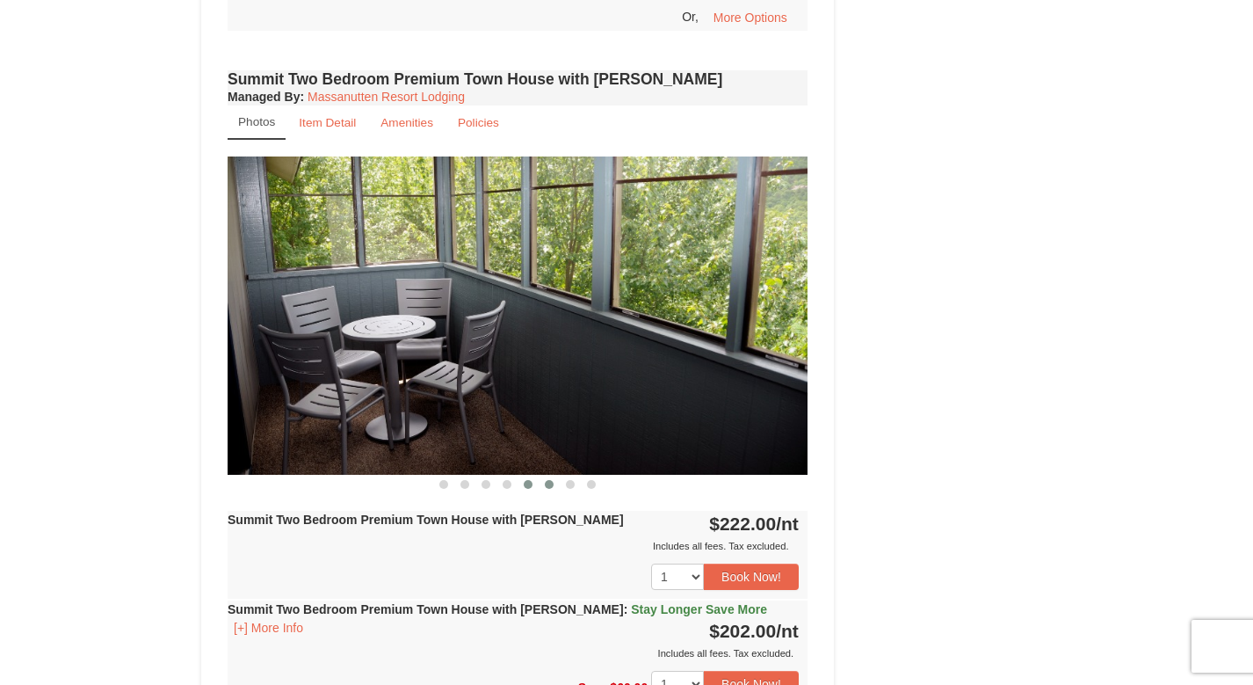
click at [525, 480] on span at bounding box center [528, 484] width 9 height 9
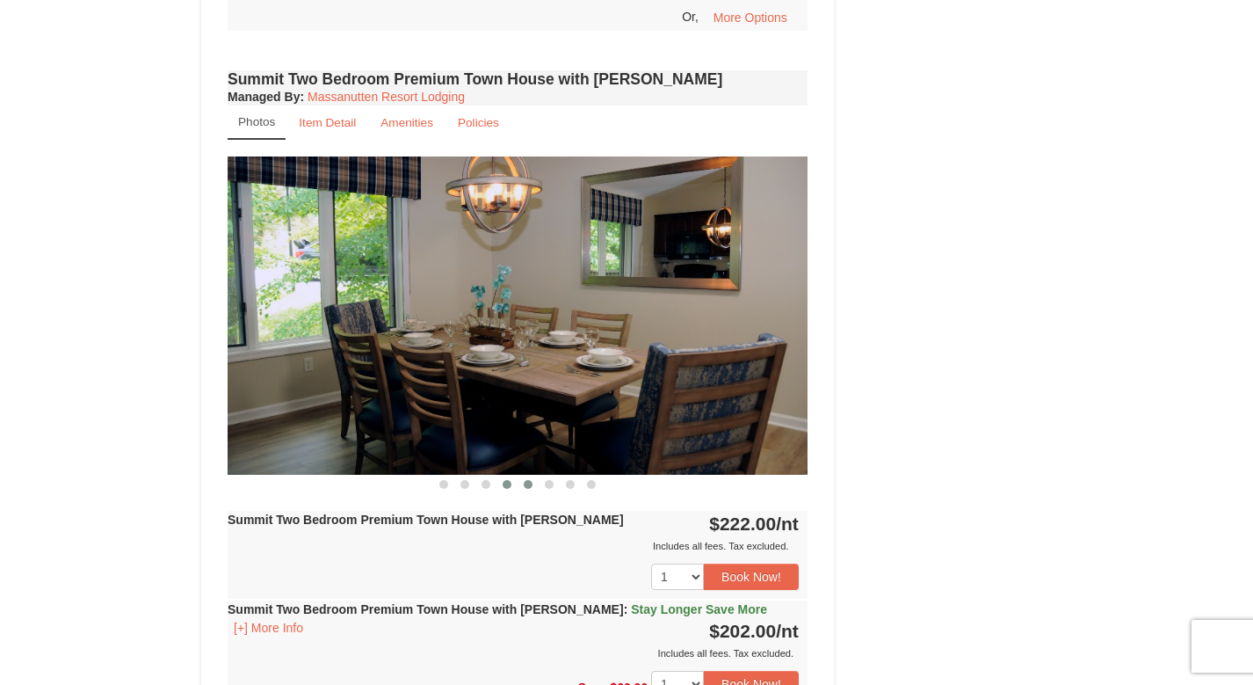
click at [509, 480] on span at bounding box center [507, 484] width 9 height 9
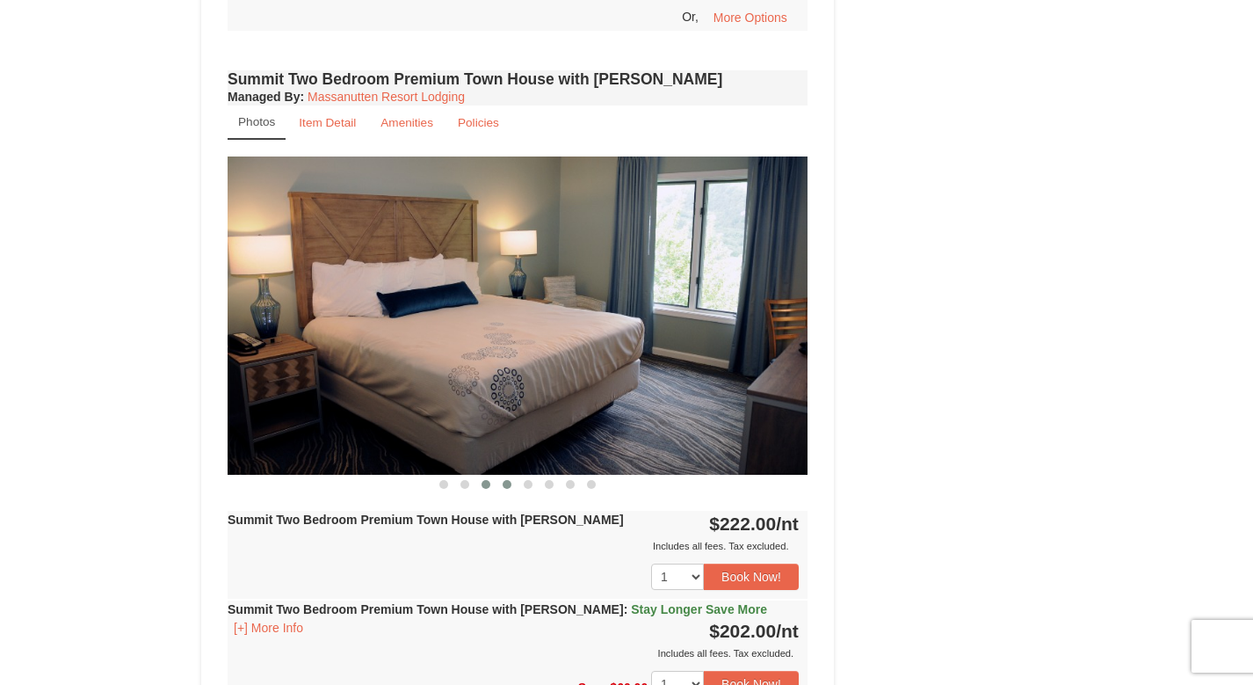
click at [481, 475] on button at bounding box center [485, 484] width 21 height 18
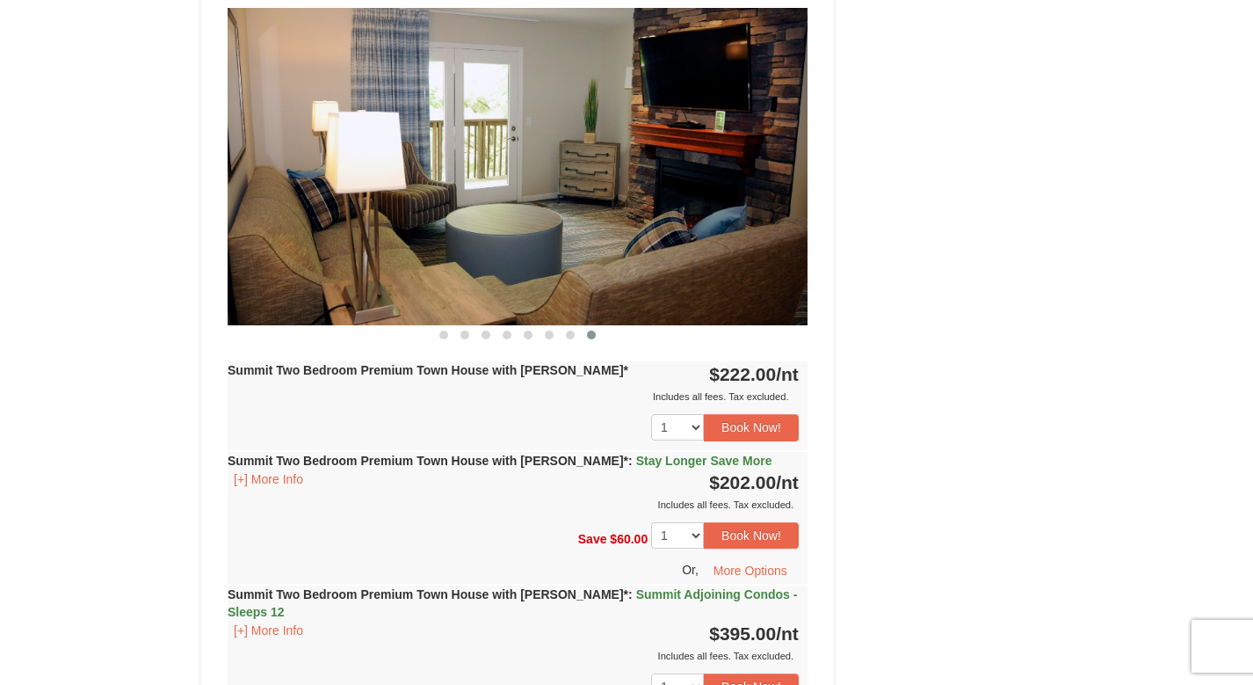
scroll to position [0, 0]
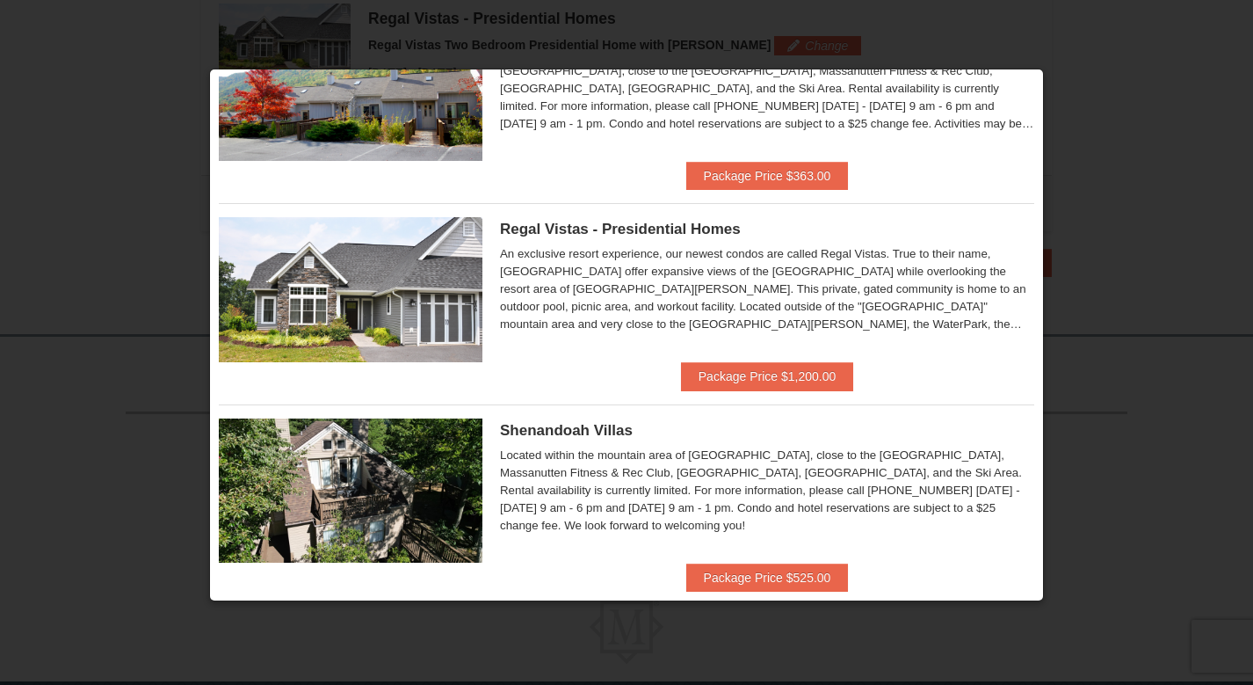
scroll to position [113, 0]
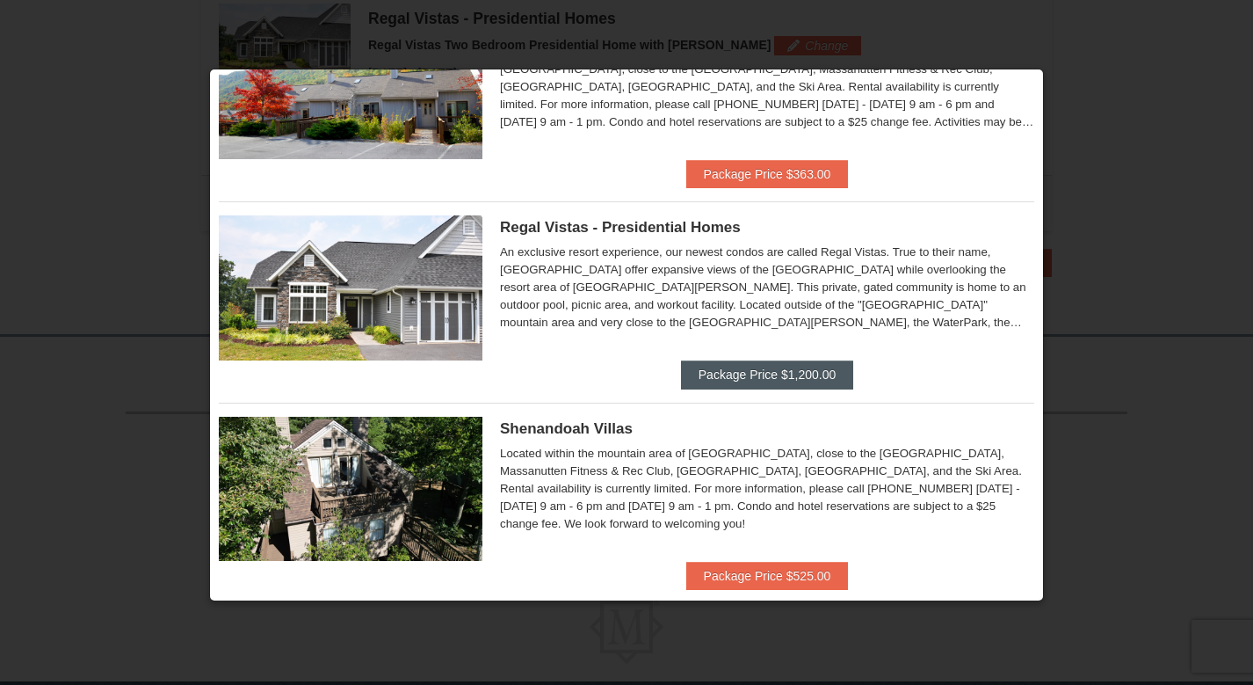
click at [766, 373] on button "Package Price $1,200.00" at bounding box center [767, 374] width 172 height 28
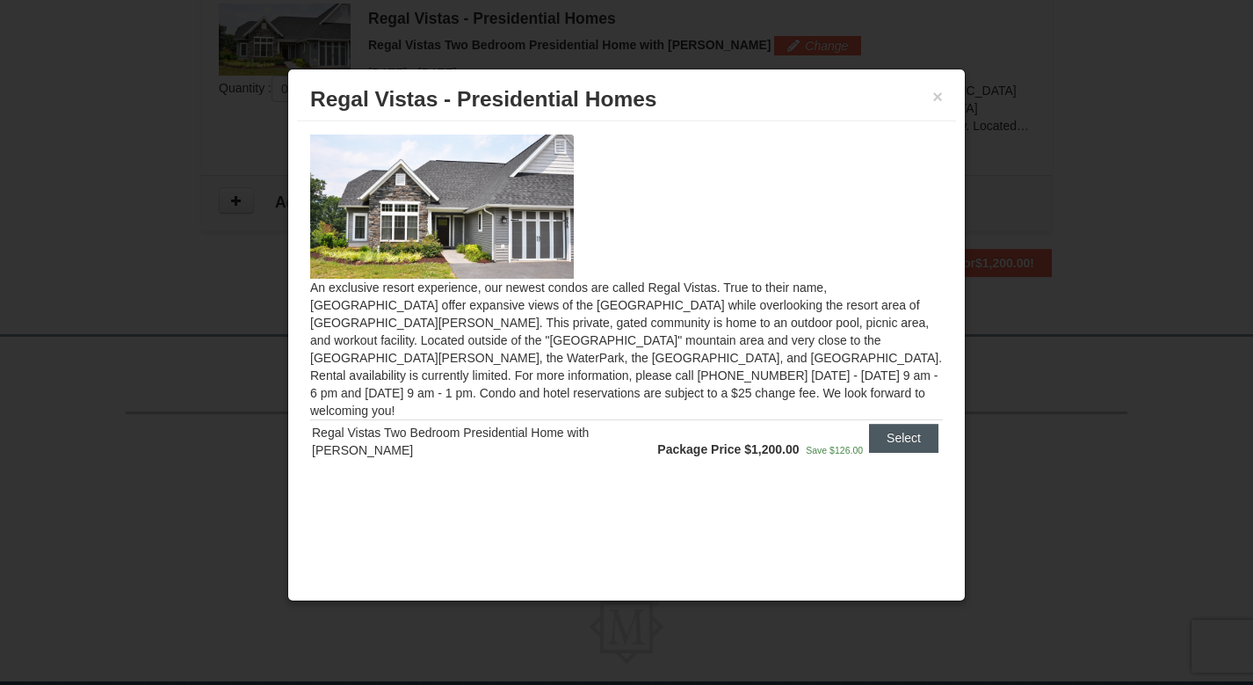
click at [909, 424] on button "Select" at bounding box center [903, 438] width 69 height 28
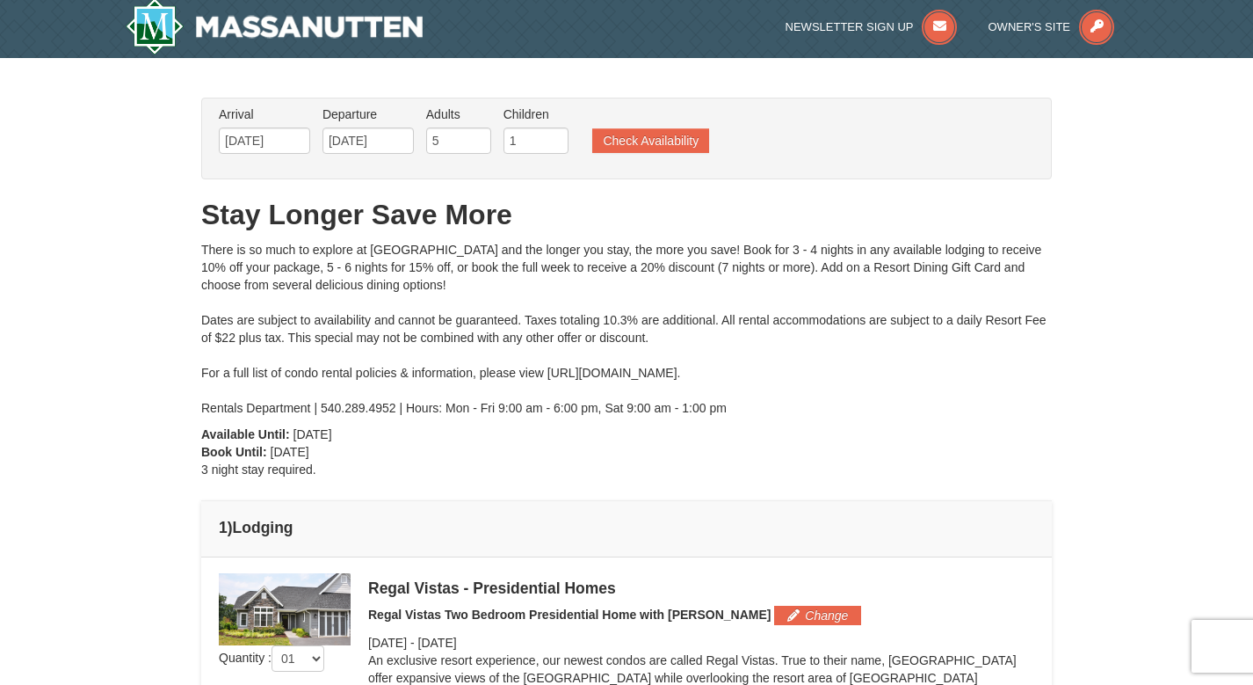
scroll to position [2, 0]
